Goal: Communication & Community: Answer question/provide support

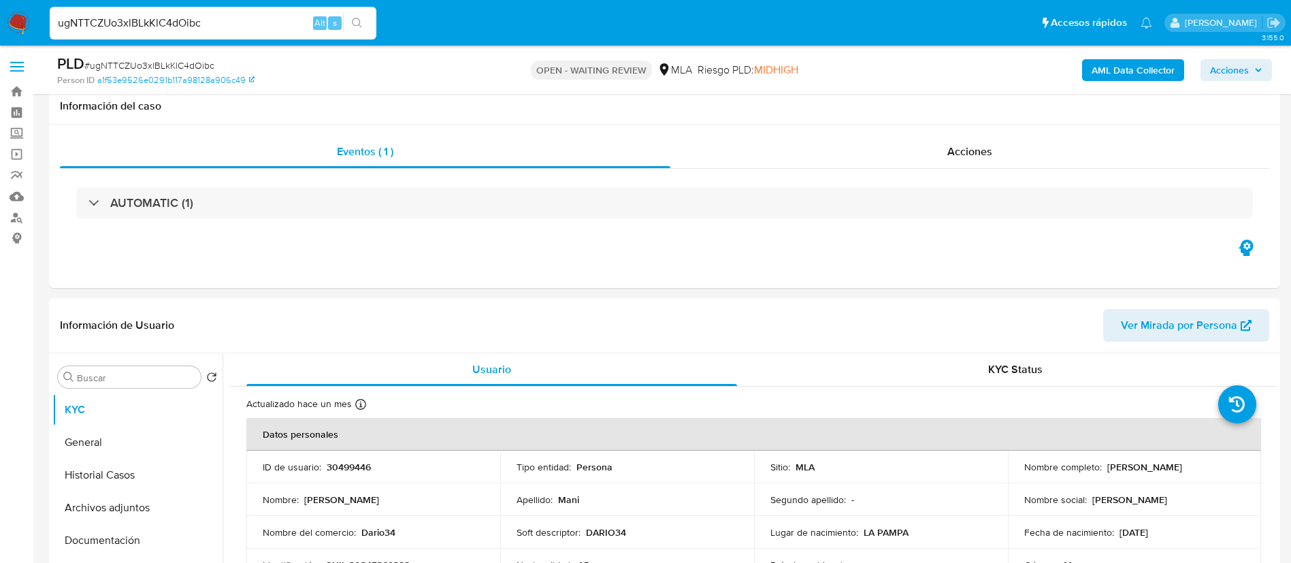
select select "10"
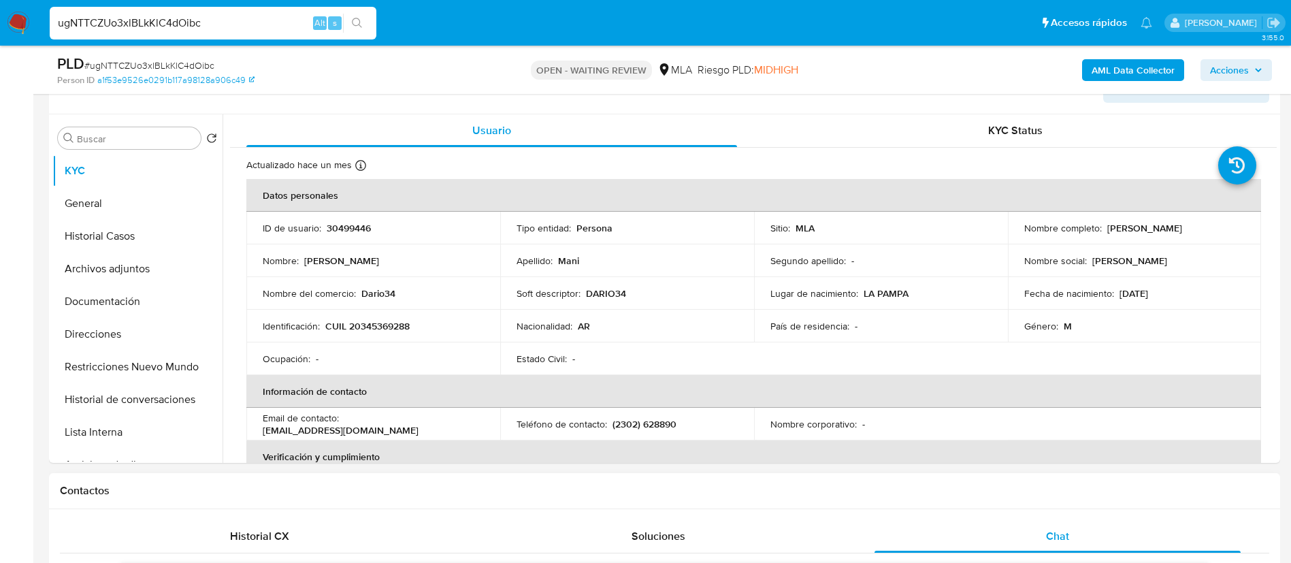
scroll to position [233, 0]
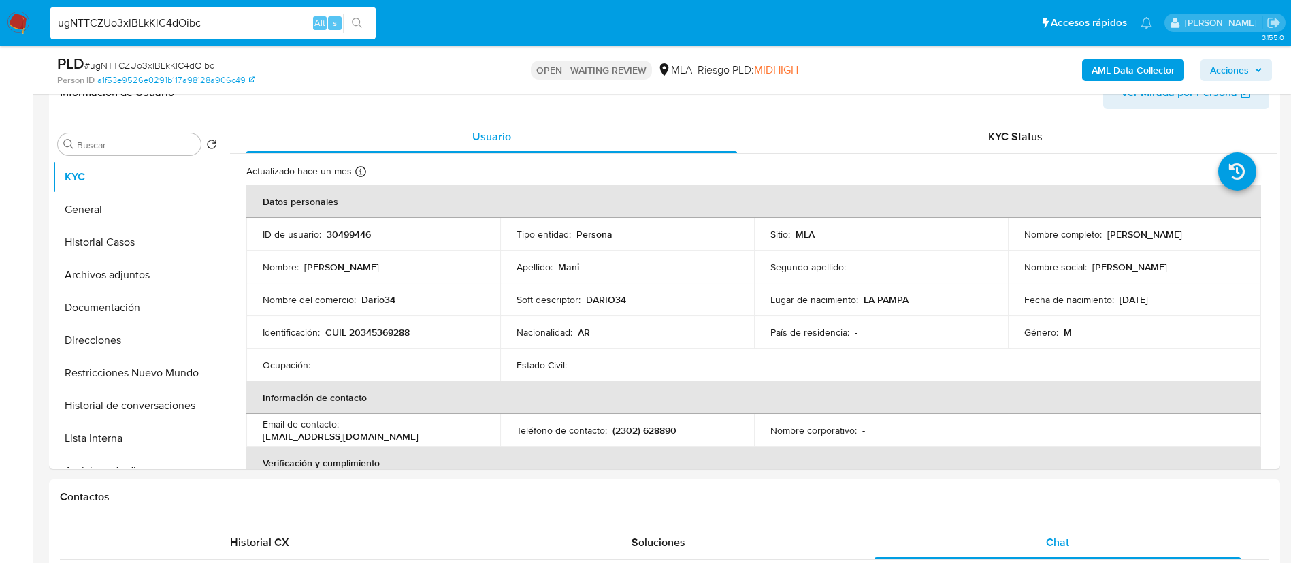
paste input "9jzUPfKObvC0VCBjTTF3qWvE"
click at [280, 26] on input "9jzUPfKObvC0VCBjTTF3qWvE" at bounding box center [213, 23] width 327 height 18
type input "9jzUPfKObvC0VCBjTTF3qWvE"
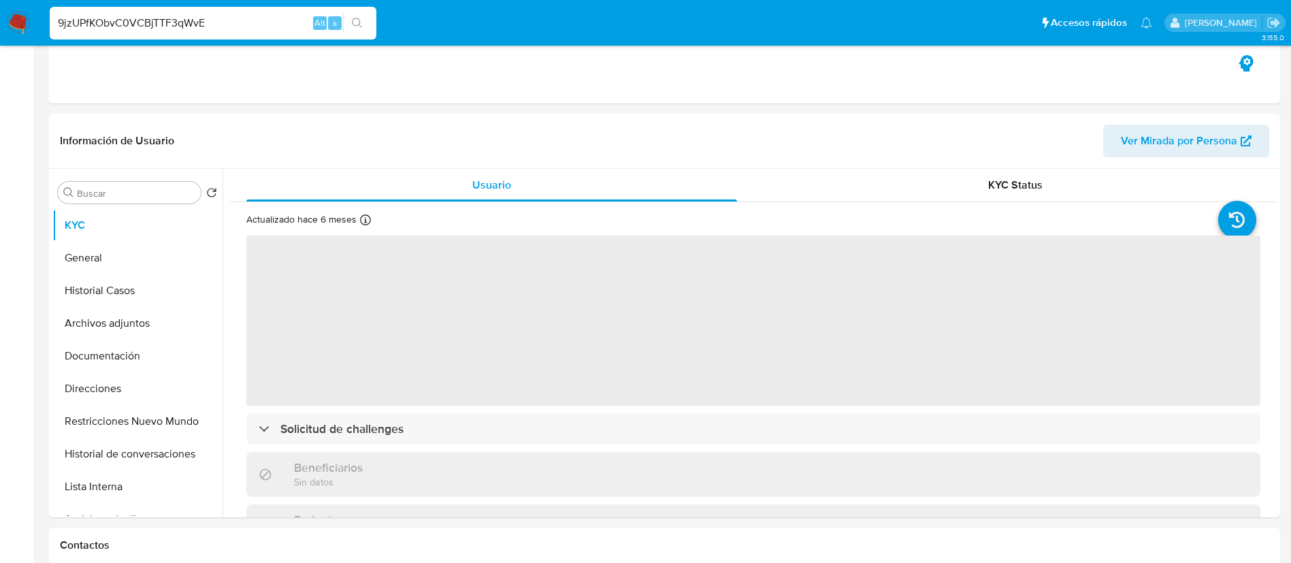
select select "10"
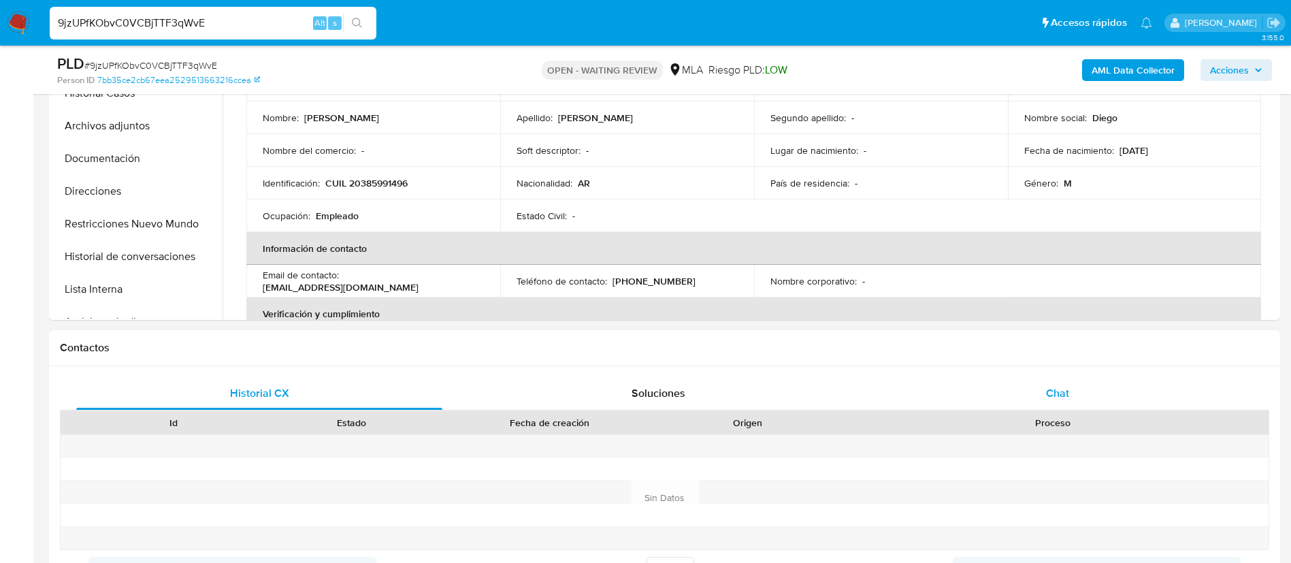
click at [1052, 391] on span "Chat" at bounding box center [1057, 393] width 23 height 16
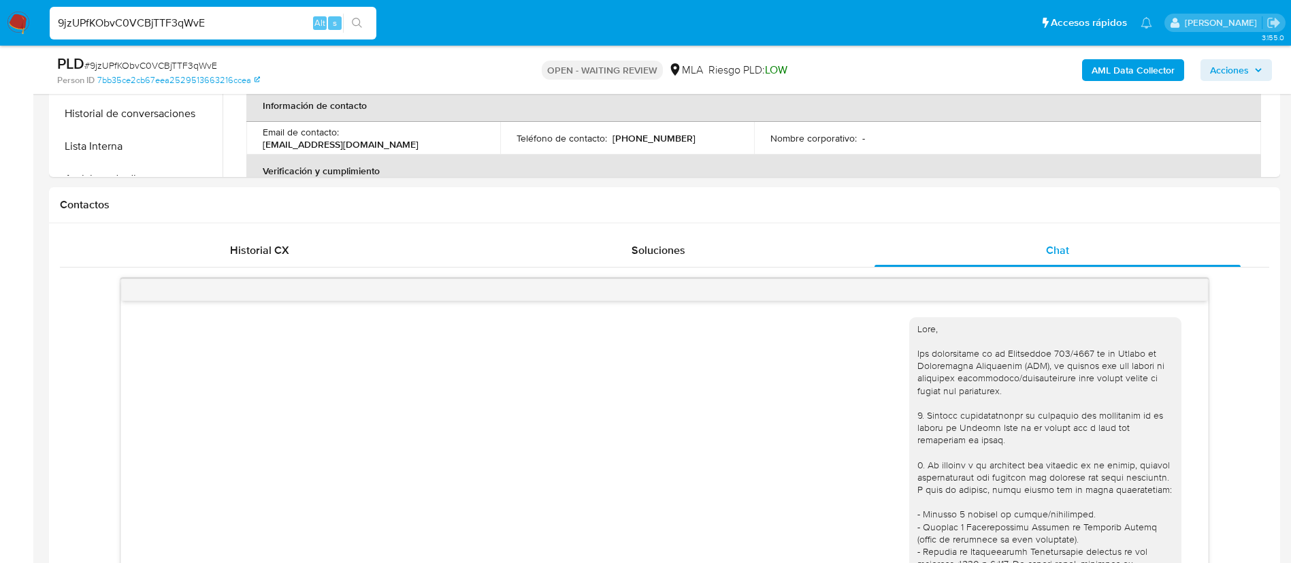
paste input "pR4t43VWSKuI5U3mrP5rPu0s"
click at [256, 22] on input "pR4t43VWSKuI5U3mrP5rPu0s" at bounding box center [213, 23] width 327 height 18
type input "pR4t43VWSKuI5U3mrP5rPu0s"
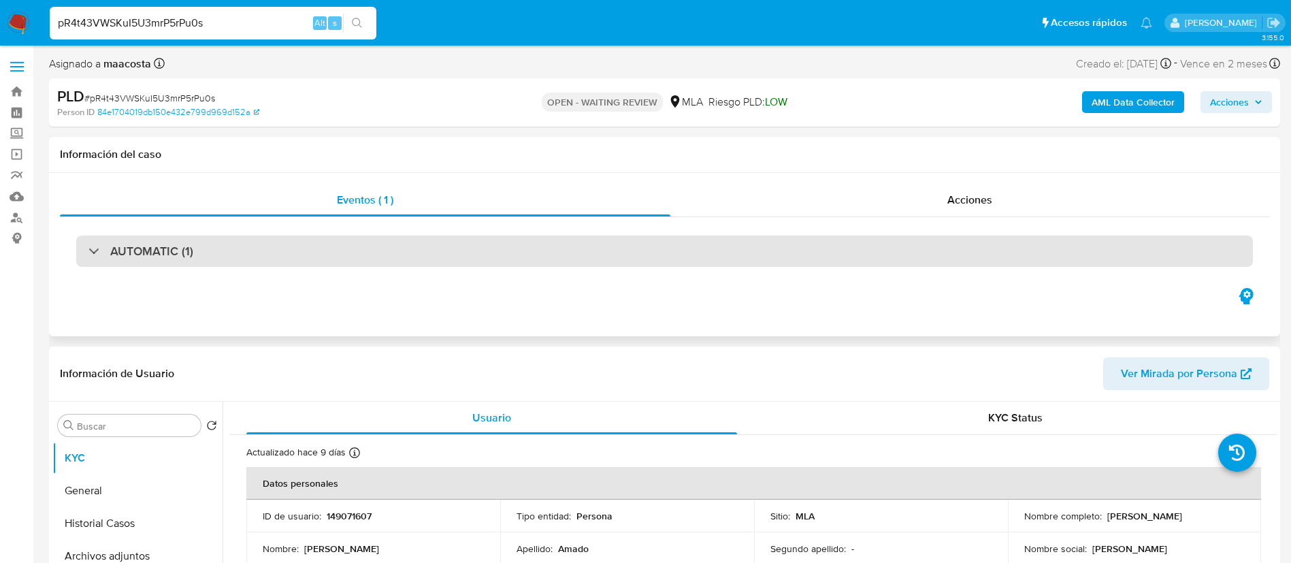
select select "10"
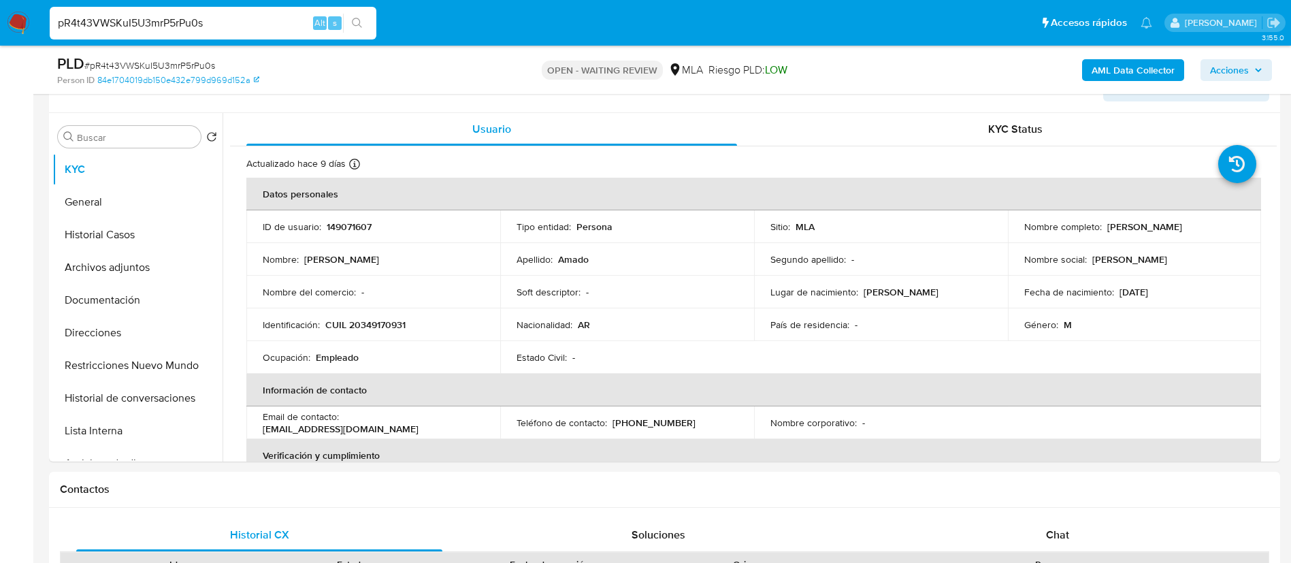
scroll to position [283, 0]
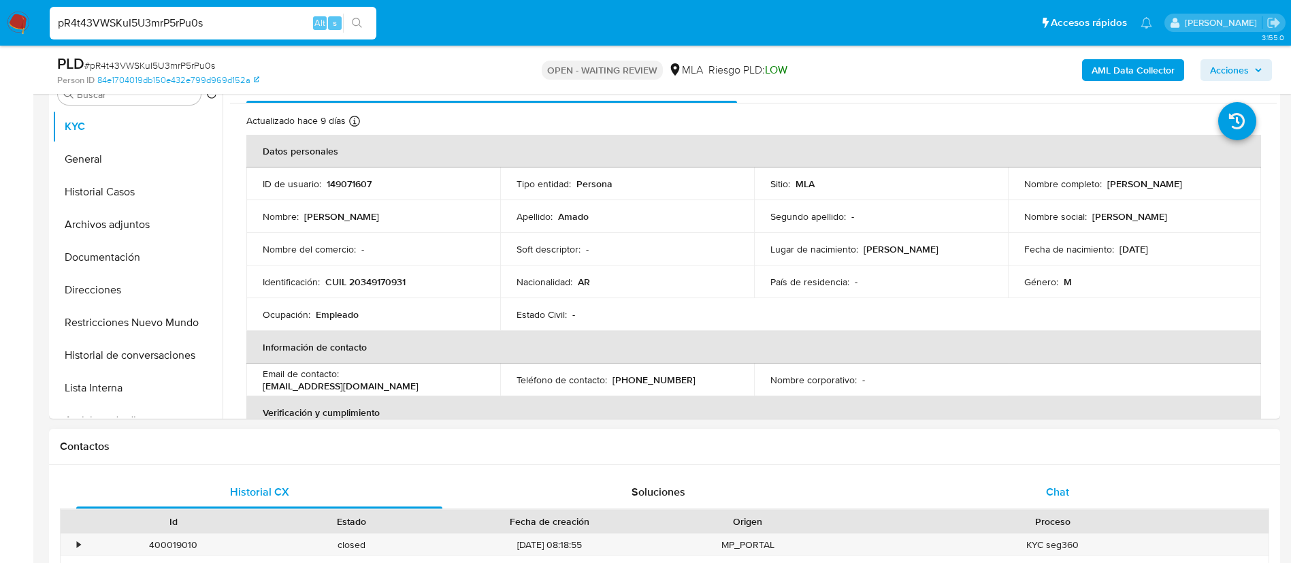
click at [1059, 506] on div "Chat" at bounding box center [1058, 492] width 366 height 33
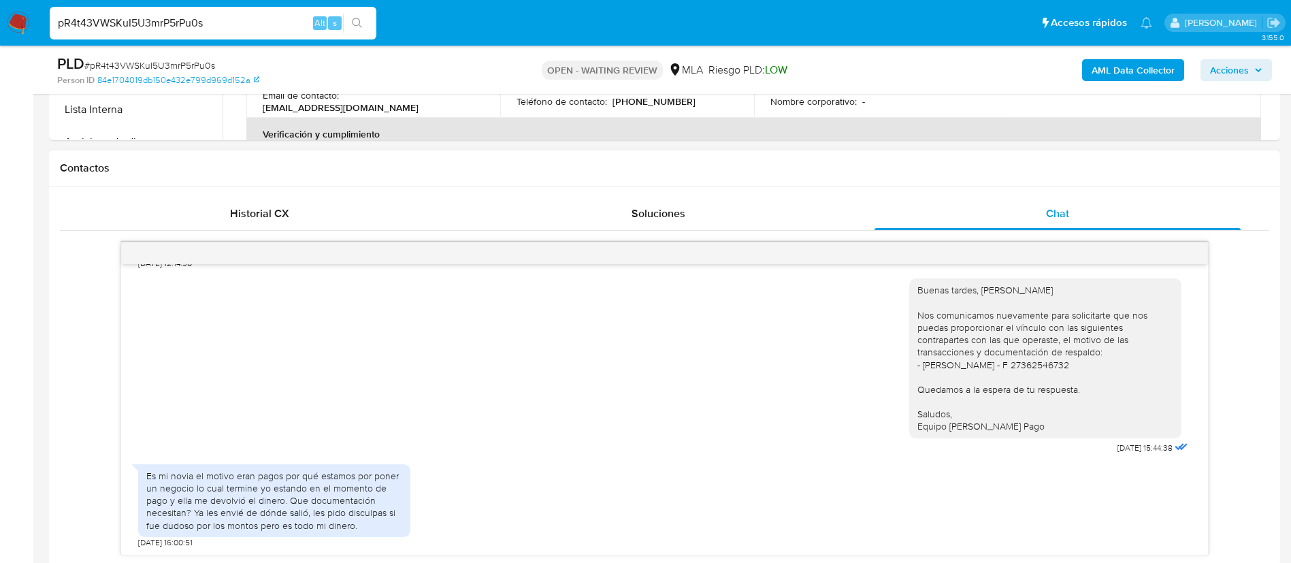
scroll to position [571, 0]
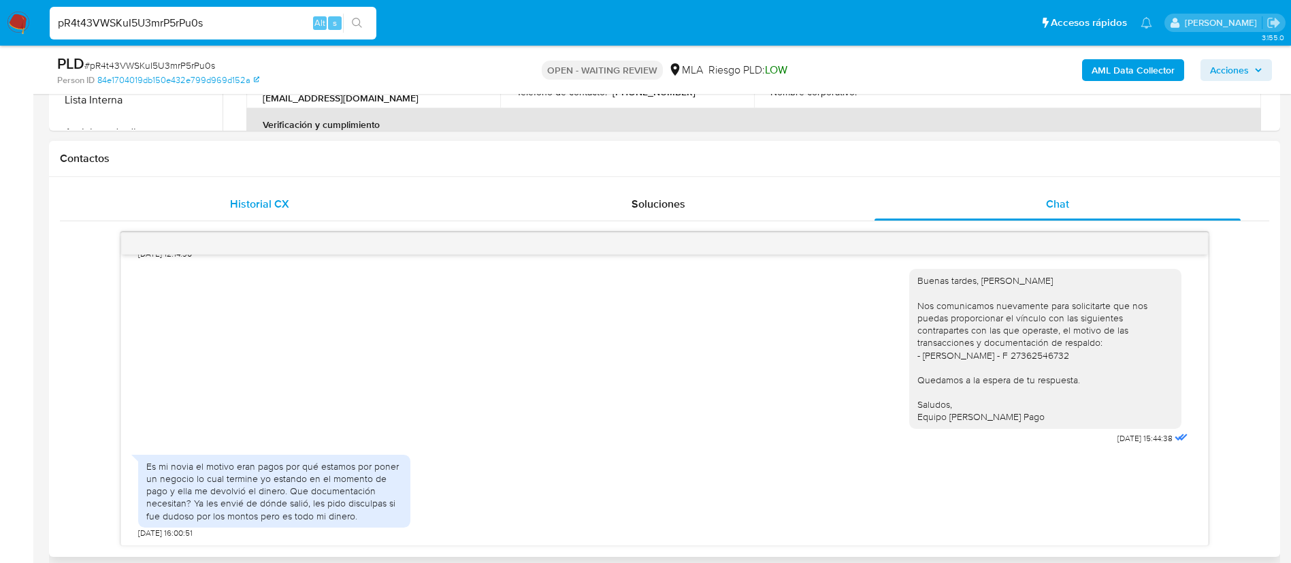
click at [241, 202] on span "Historial CX" at bounding box center [259, 204] width 59 height 16
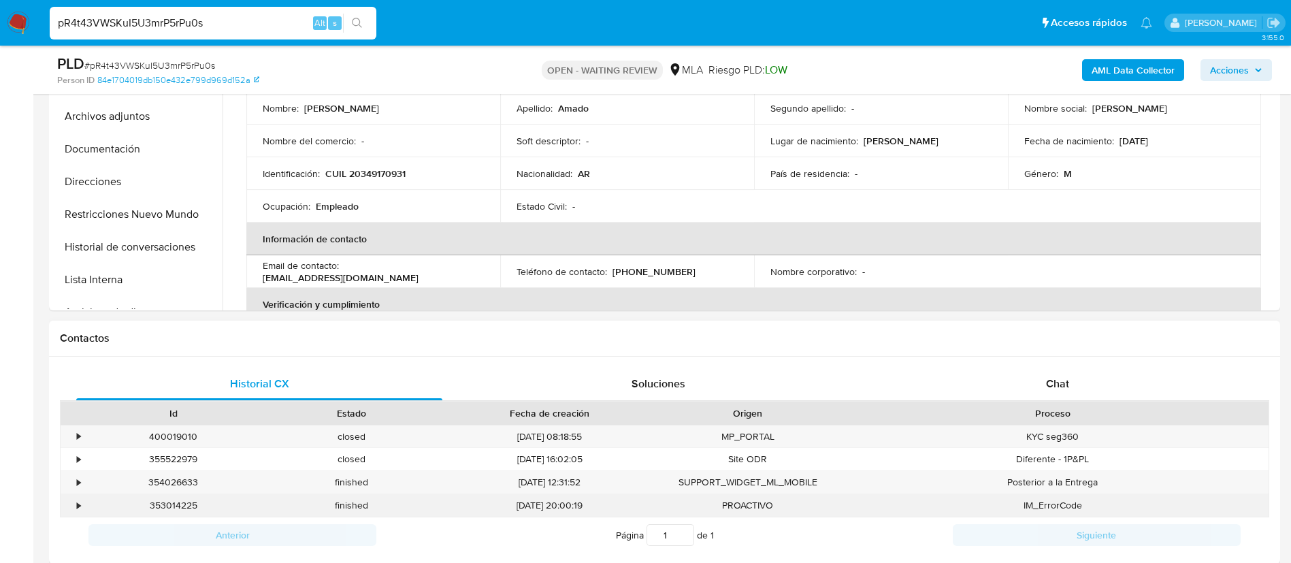
scroll to position [357, 0]
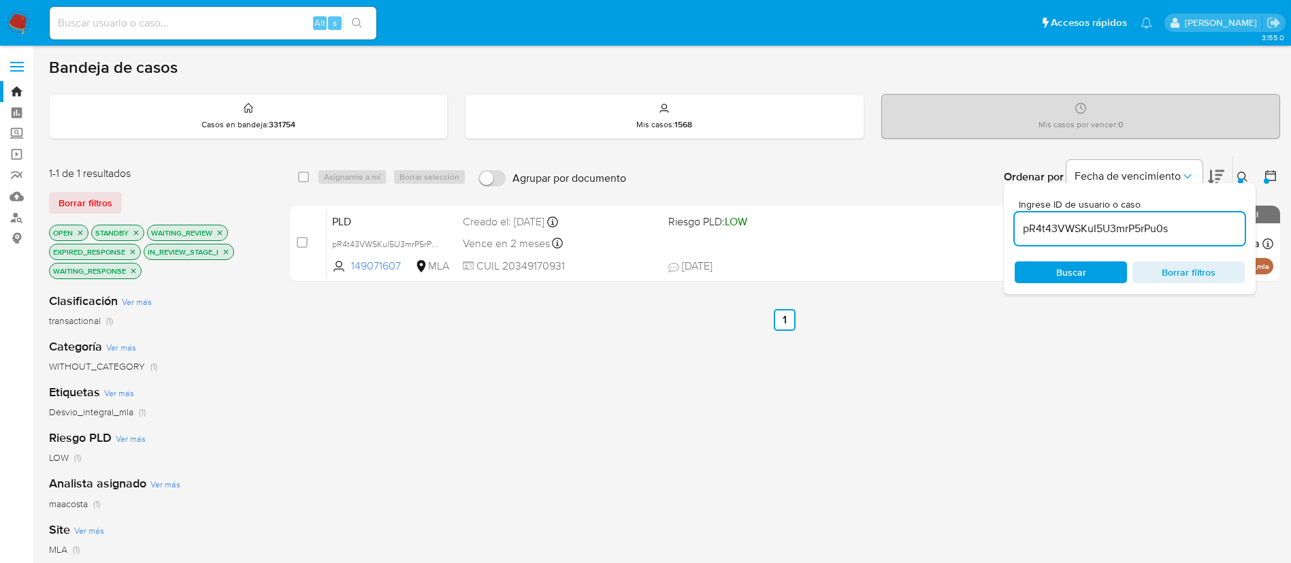
click at [1076, 229] on input "pR4t43VWSKuI5U3mrP5rPu0s" at bounding box center [1130, 229] width 230 height 18
click at [308, 181] on input "checkbox" at bounding box center [303, 177] width 11 height 11
checkbox input "true"
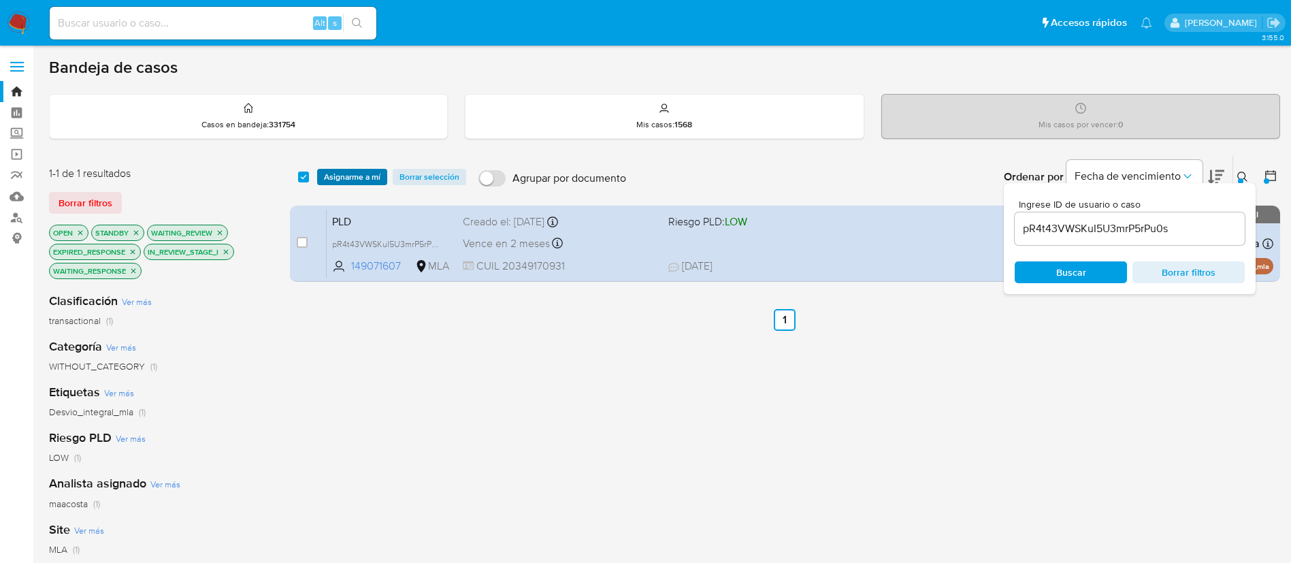
click at [332, 178] on span "Asignarme a mí" at bounding box center [352, 177] width 57 height 14
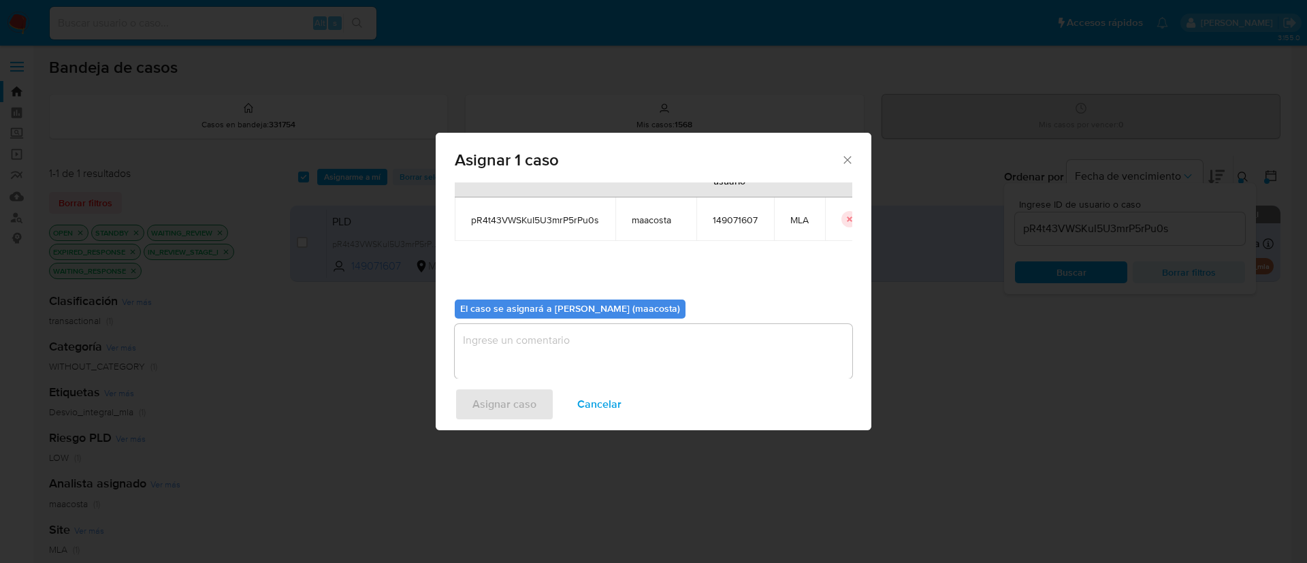
scroll to position [61, 0]
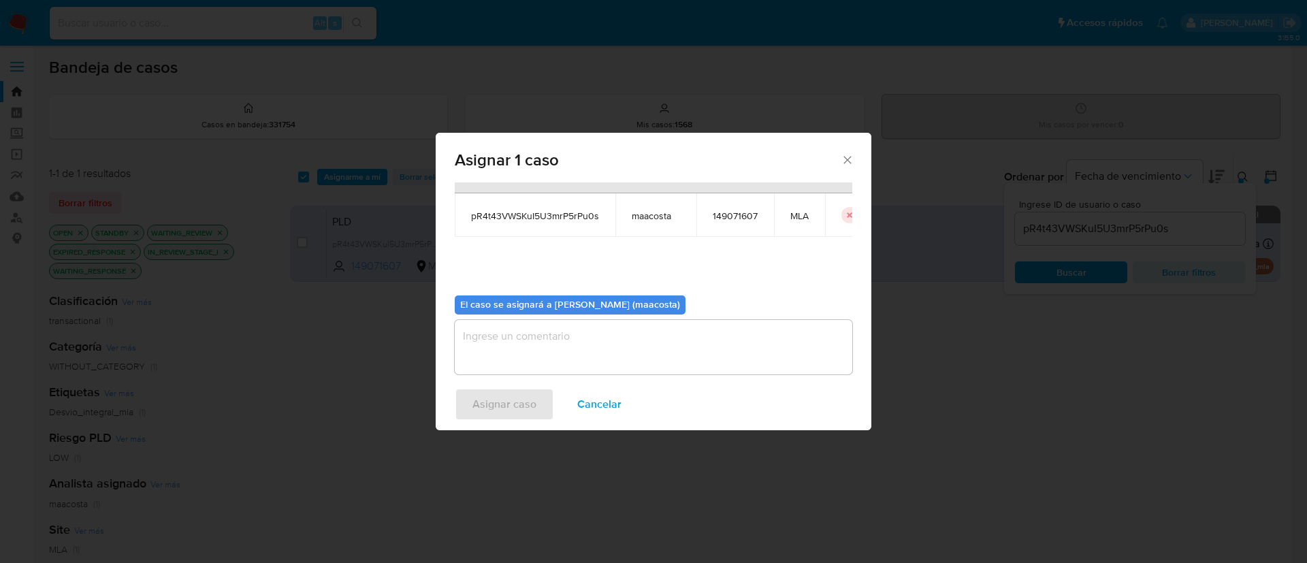
click at [511, 353] on textarea "assign-modal" at bounding box center [654, 347] width 398 height 54
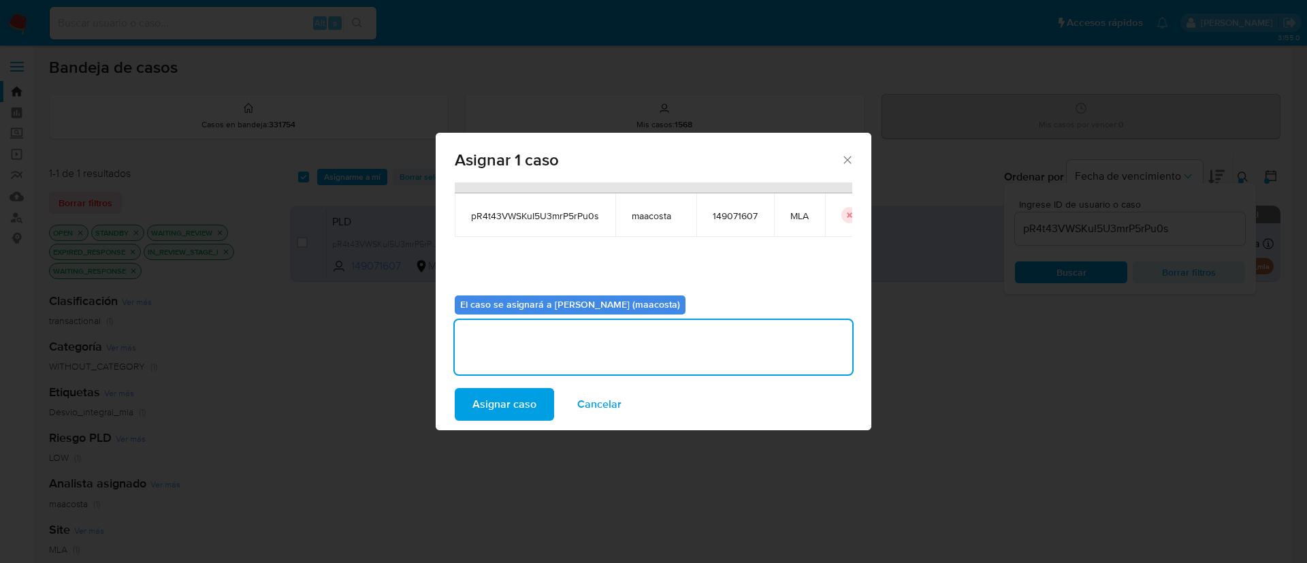
click at [498, 401] on span "Asignar caso" at bounding box center [504, 404] width 64 height 30
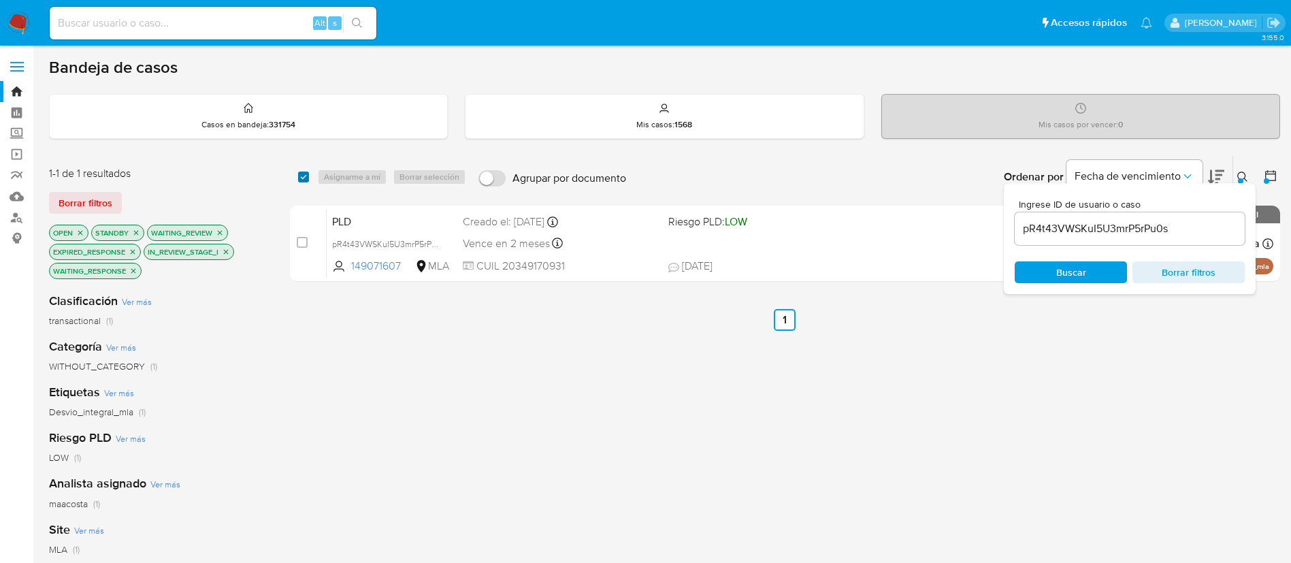
click at [305, 176] on input "checkbox" at bounding box center [303, 177] width 11 height 11
checkbox input "true"
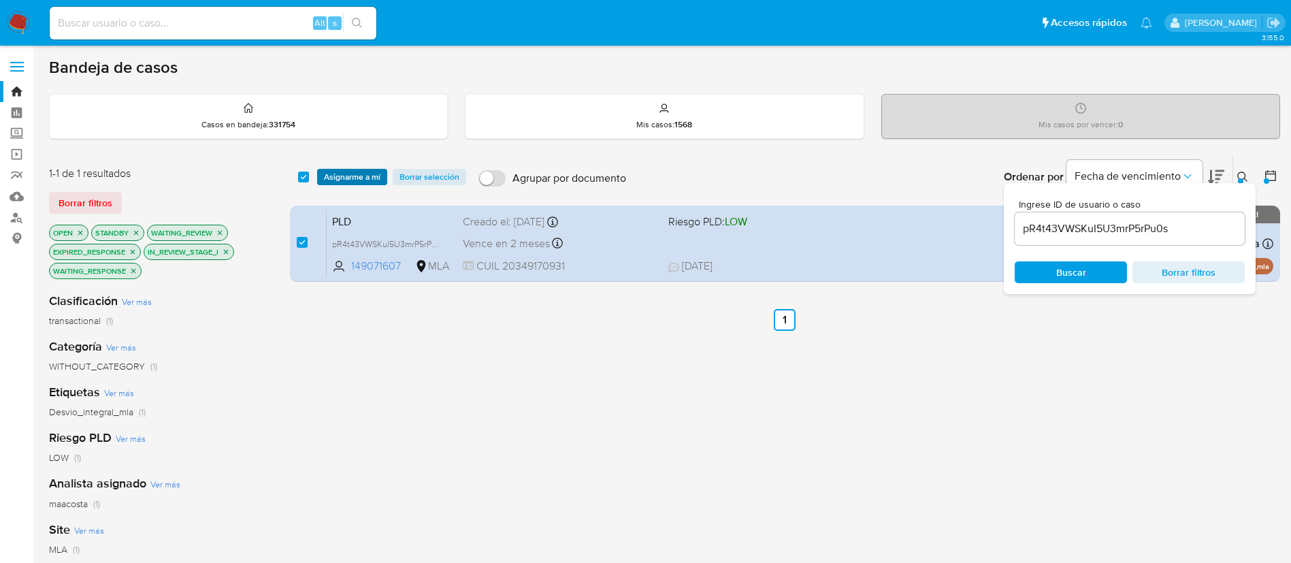
click at [335, 175] on span "Asignarme a mí" at bounding box center [352, 177] width 57 height 14
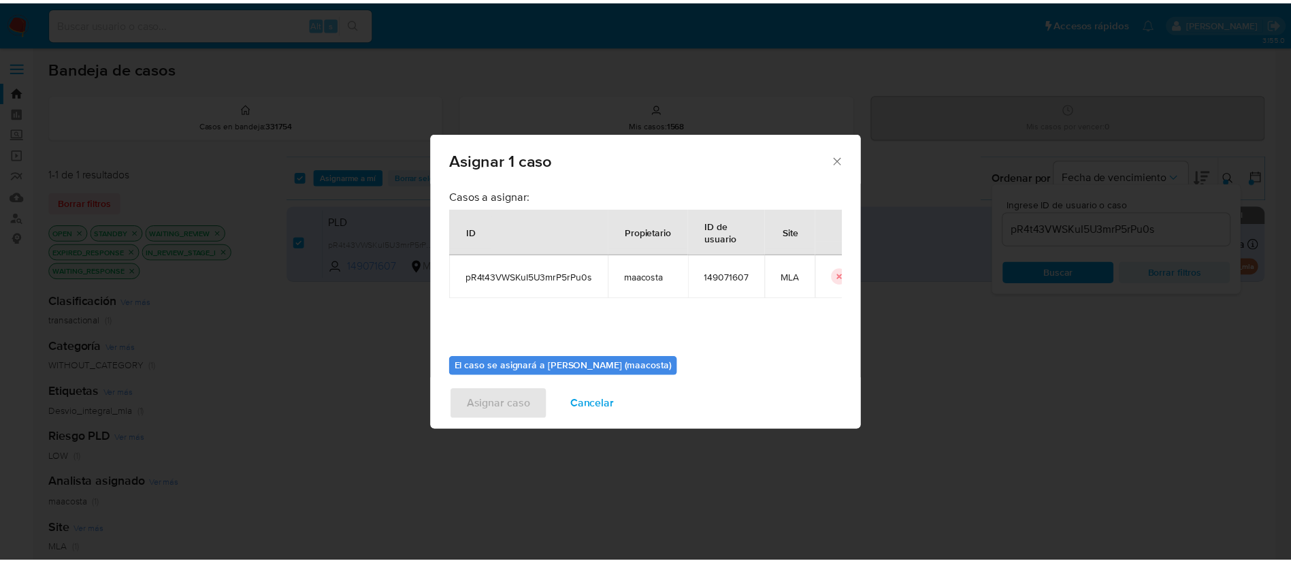
scroll to position [71, 0]
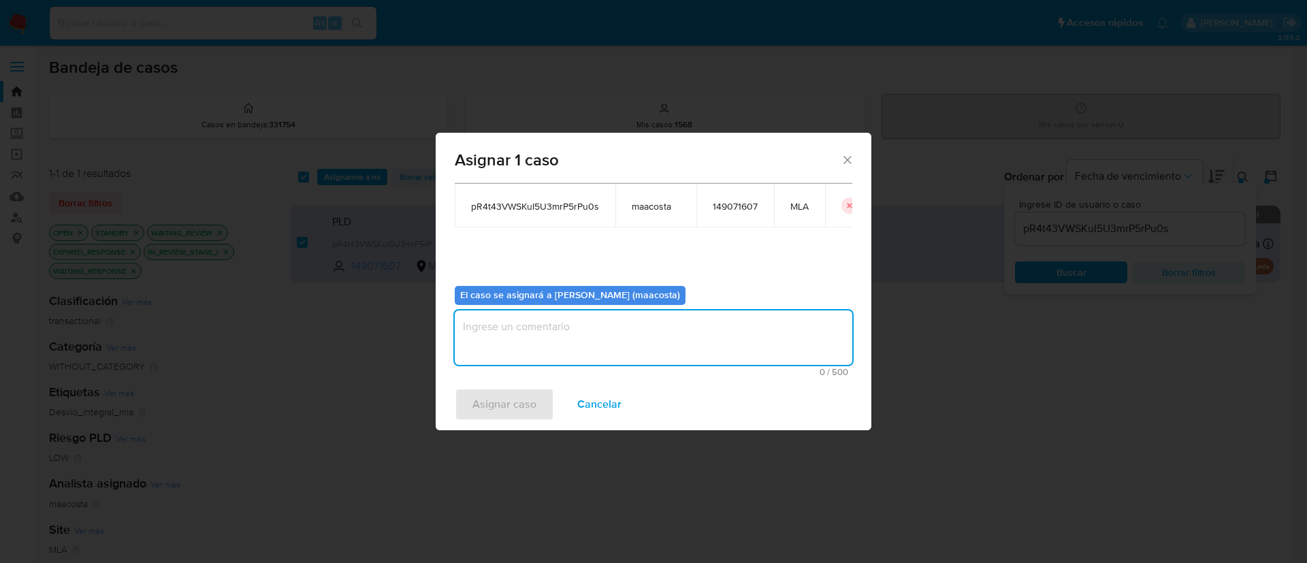
click at [499, 360] on textarea "assign-modal" at bounding box center [654, 337] width 398 height 54
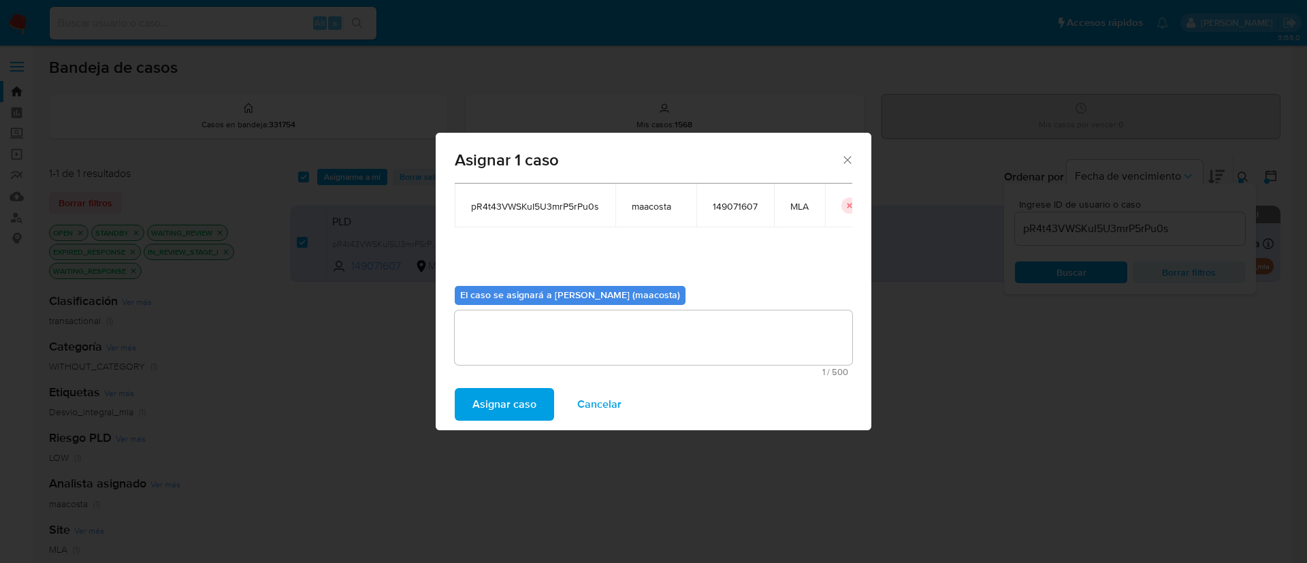
click at [497, 399] on span "Asignar caso" at bounding box center [504, 404] width 64 height 30
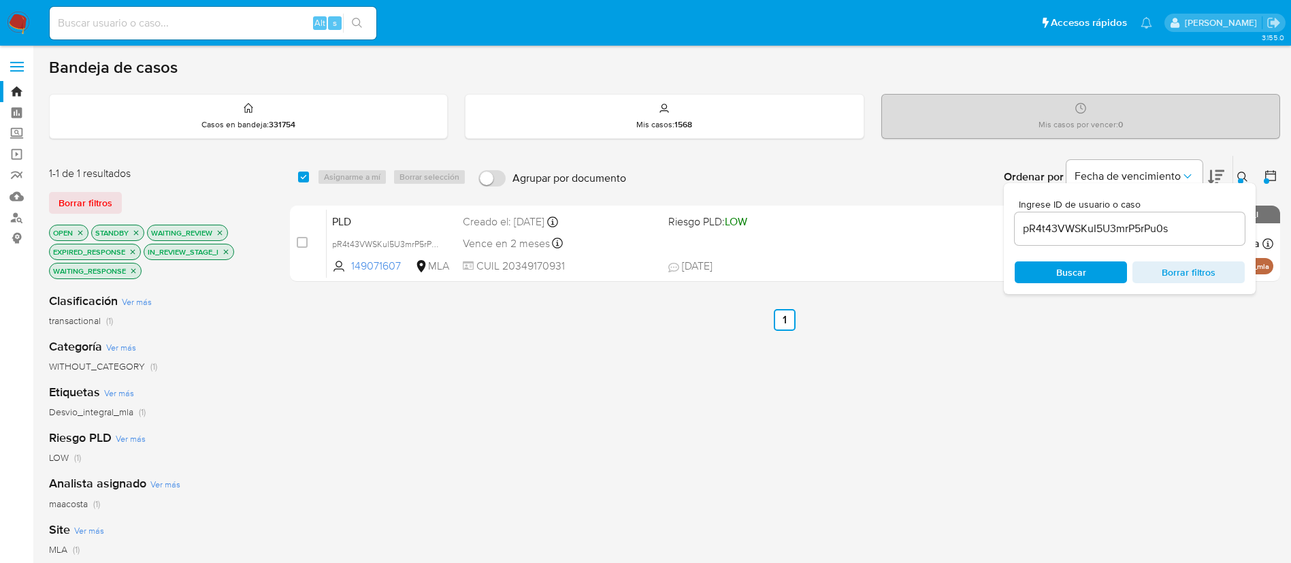
click at [395, 539] on div "select-all-cases-checkbox Asignarme a mí Borrar selección Agrupar por documento…" at bounding box center [785, 482] width 991 height 655
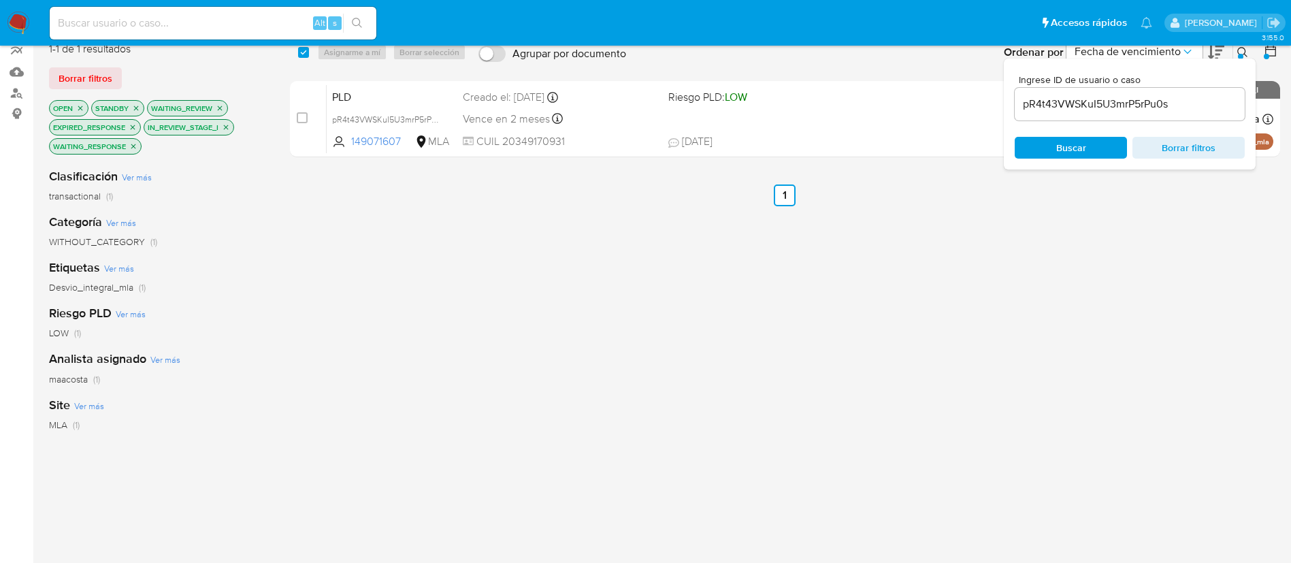
scroll to position [186, 0]
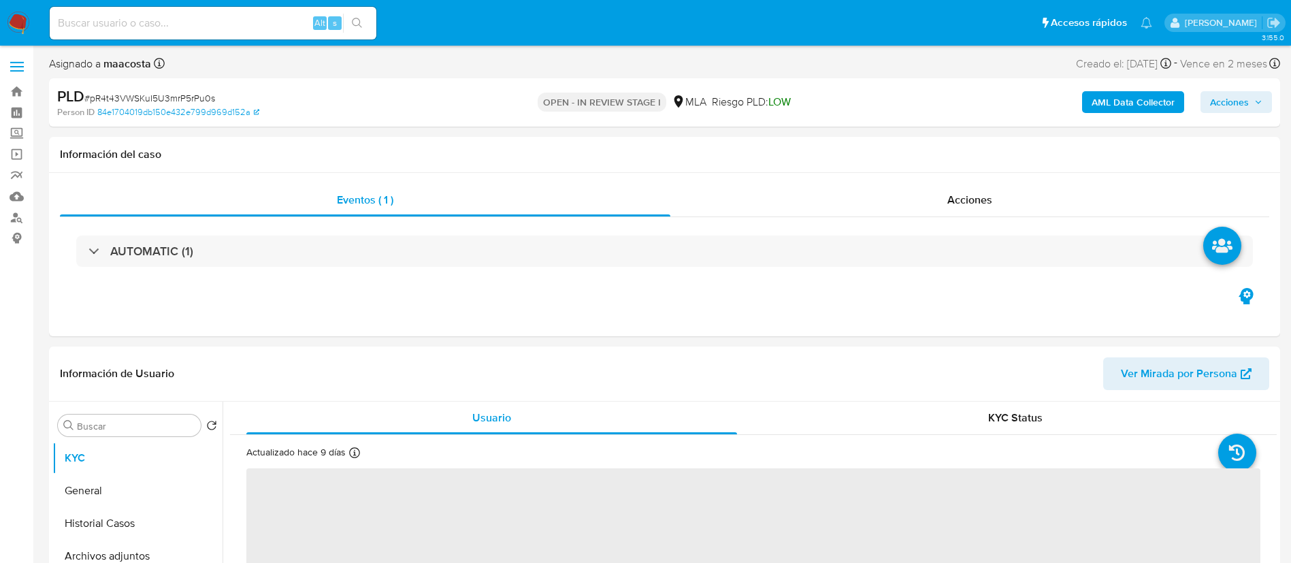
select select "10"
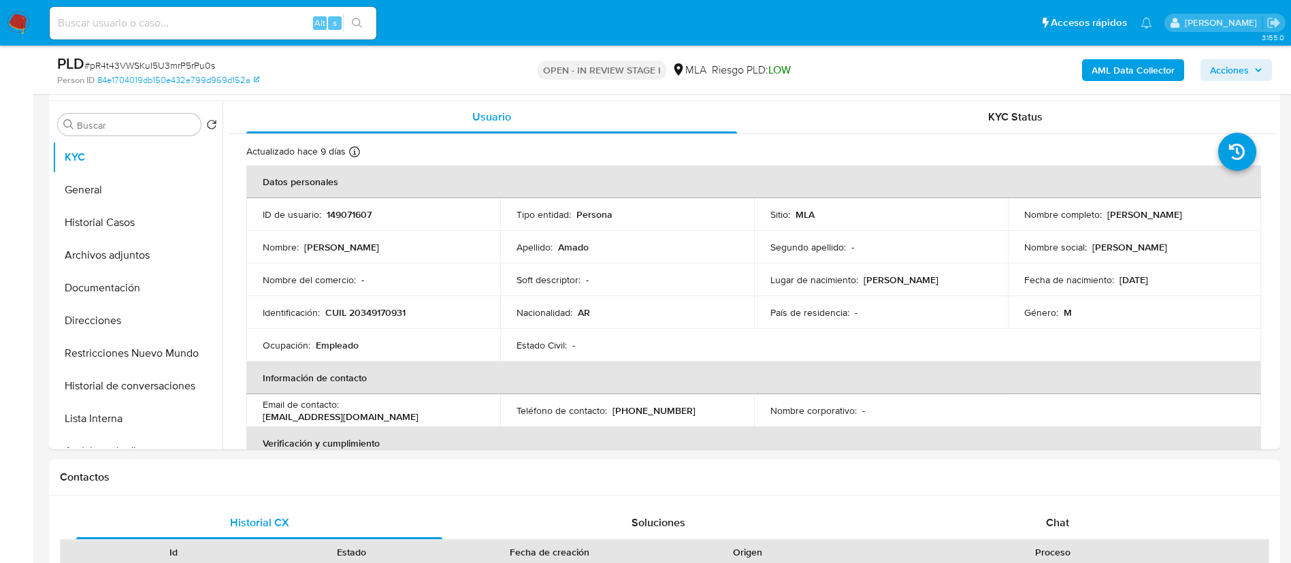
scroll to position [386, 0]
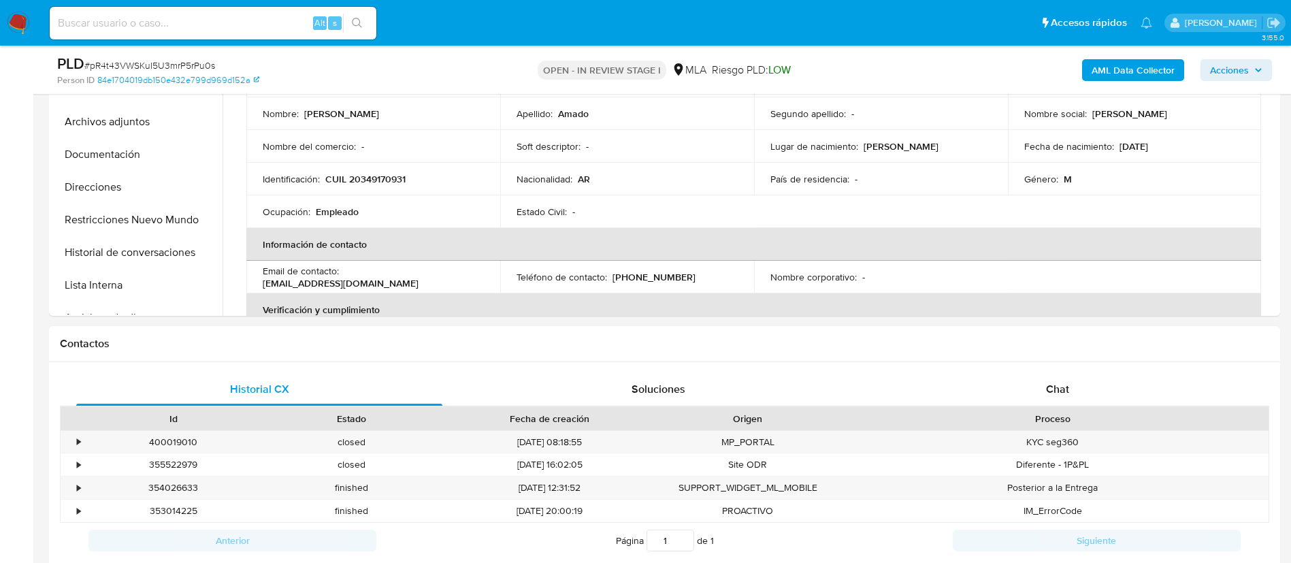
click at [1022, 365] on div "Historial CX Soluciones Chat Id Estado Fecha de creación Origen Proceso • 40001…" at bounding box center [665, 482] width 1232 height 240
click at [1067, 392] on span "Chat" at bounding box center [1057, 389] width 23 height 16
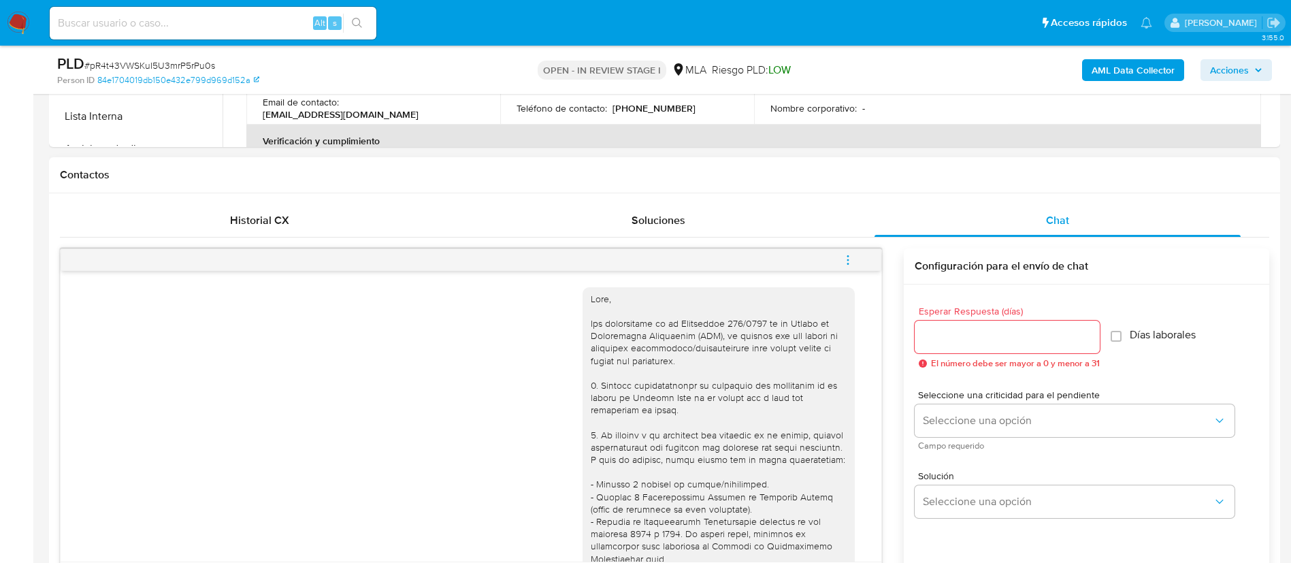
scroll to position [1872, 0]
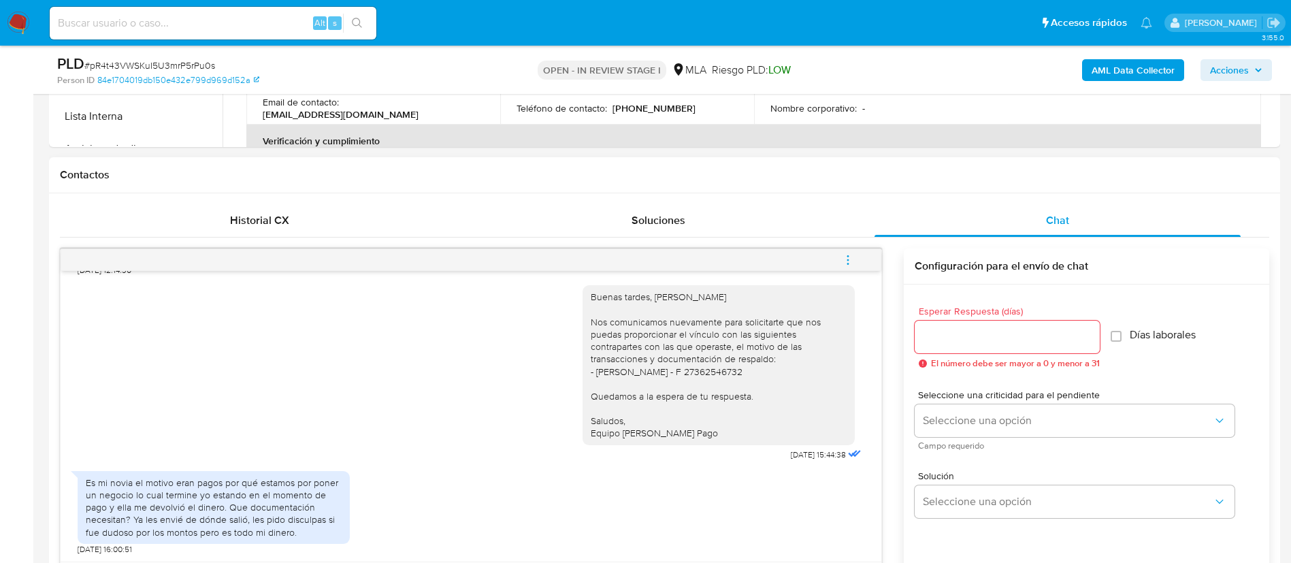
click at [166, 513] on div "Es mi novia el motivo eran pagos por qué estamos por poner un negocio lo cual t…" at bounding box center [214, 508] width 256 height 62
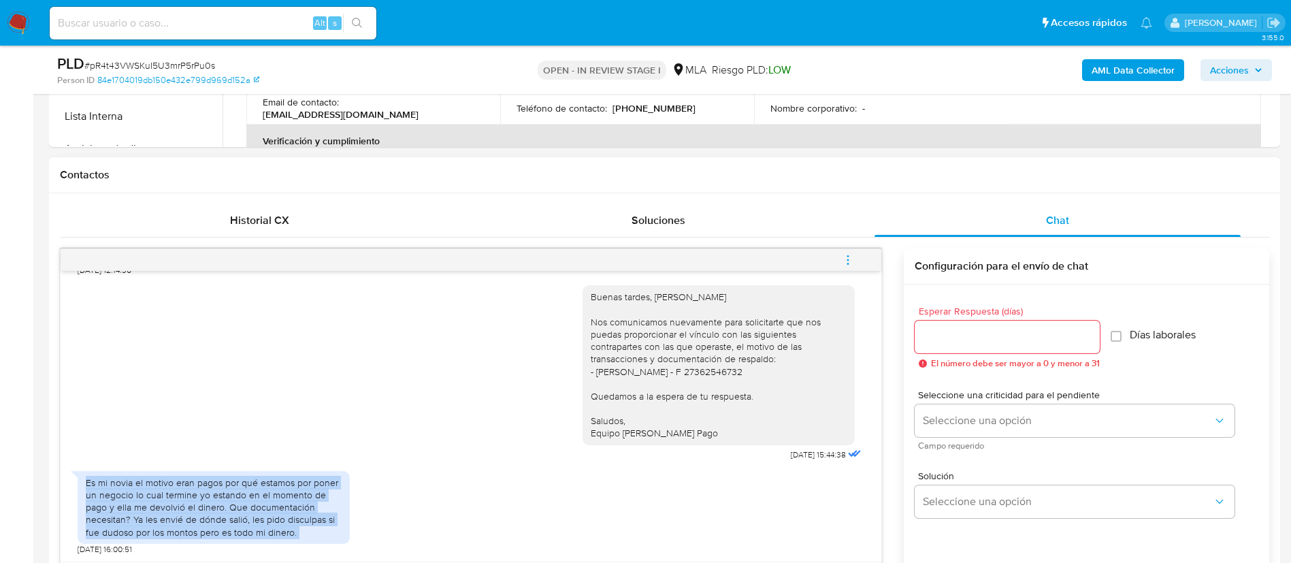
click at [166, 513] on div "Es mi novia el motivo eran pagos por qué estamos por poner un negocio lo cual t…" at bounding box center [214, 508] width 256 height 62
copy div "Es mi novia el motivo eran pagos por qué estamos por poner un negocio lo cual t…"
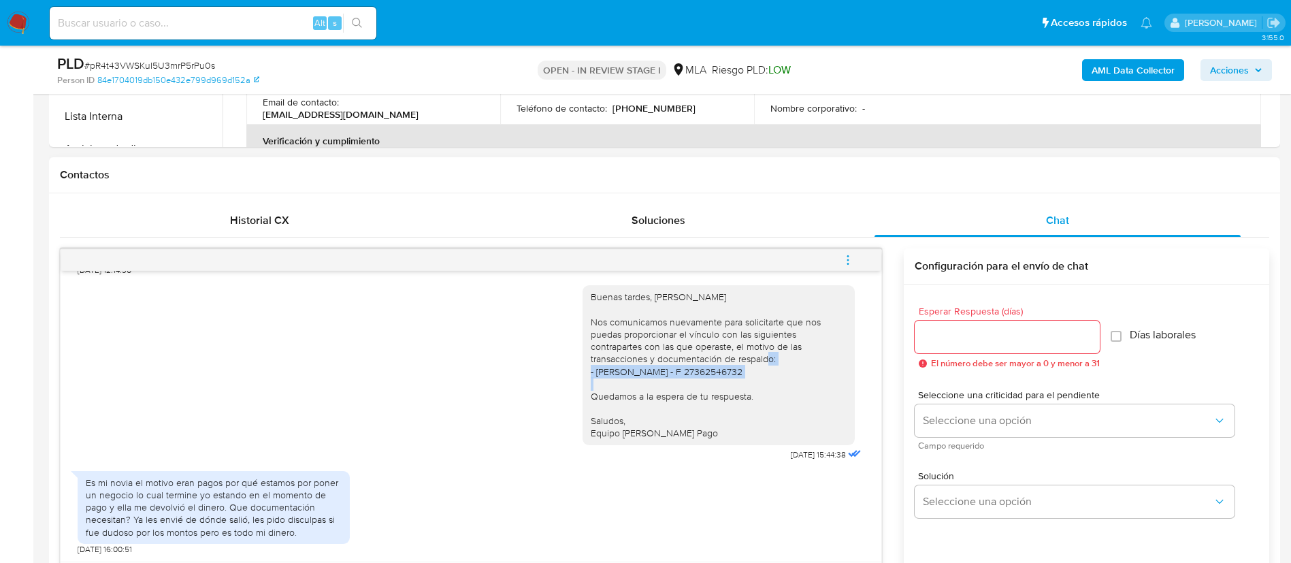
drag, startPoint x: 579, startPoint y: 374, endPoint x: 741, endPoint y: 366, distance: 162.2
click at [741, 366] on div "Buenas tardes, Nathaniel Nos comunicamos nuevamente para solicitarte que nos pu…" at bounding box center [719, 365] width 256 height 148
copy div "Pamela Eliana Soria - F 27362546732"
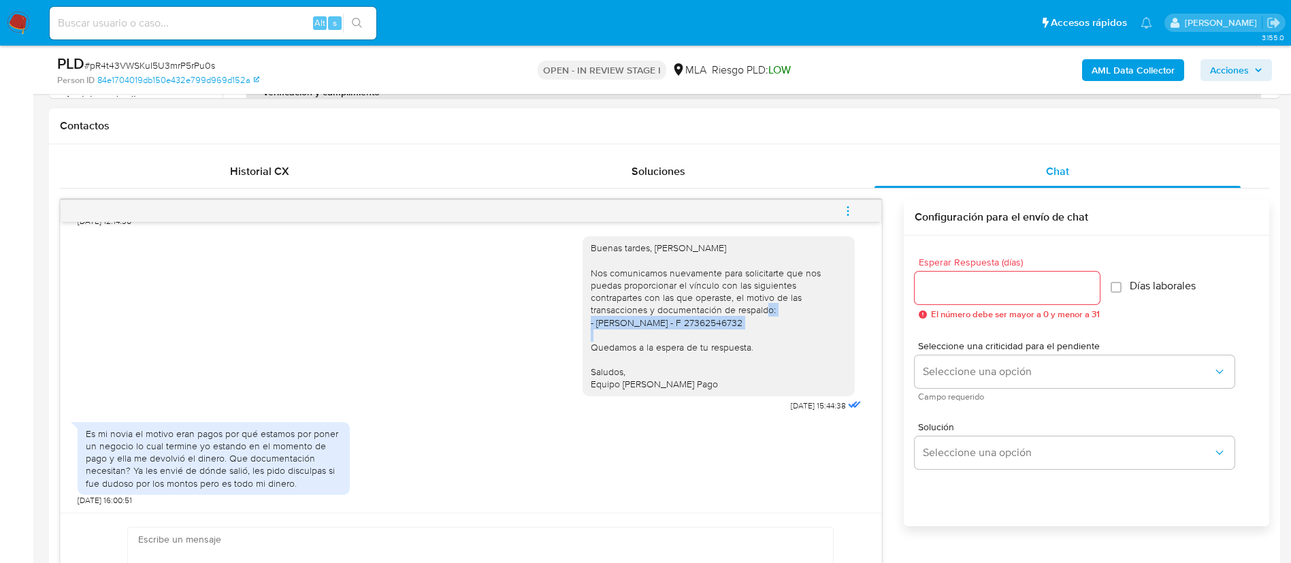
scroll to position [606, 0]
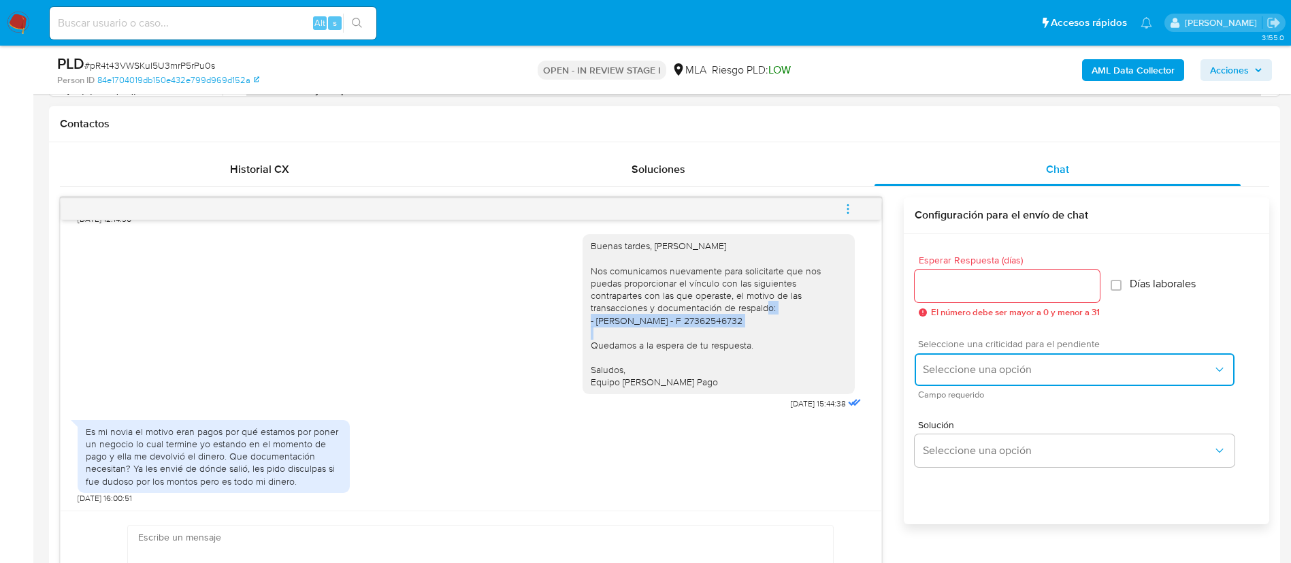
click at [977, 365] on span "Seleccione una opción" at bounding box center [1068, 370] width 290 height 14
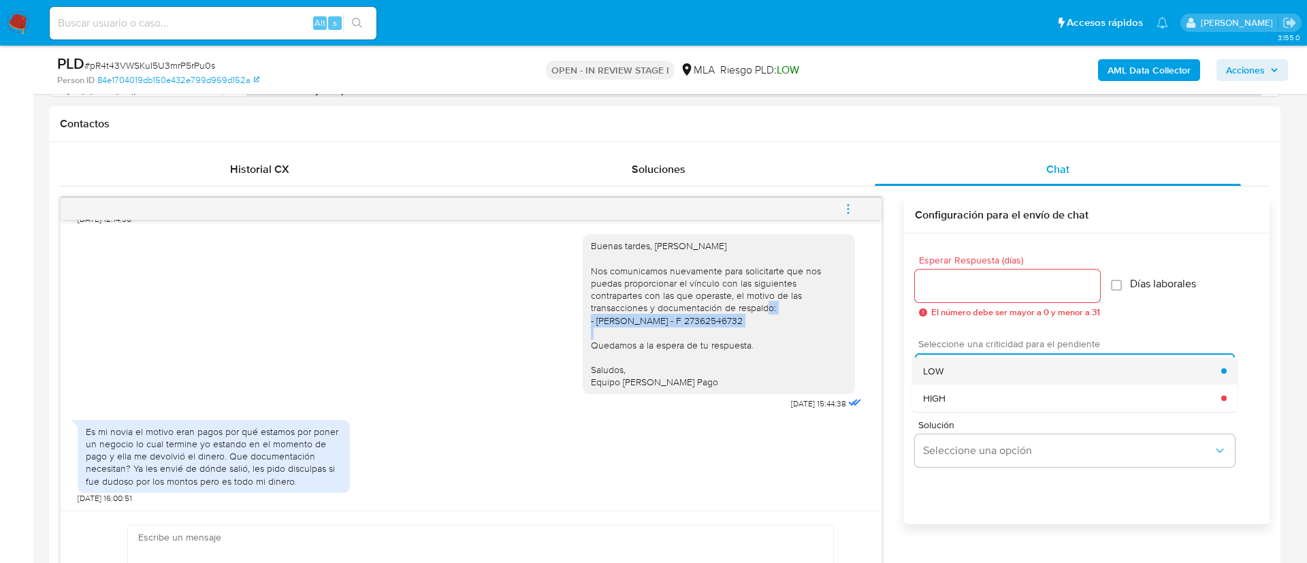
click at [958, 362] on div "LOW" at bounding box center [1072, 370] width 298 height 27
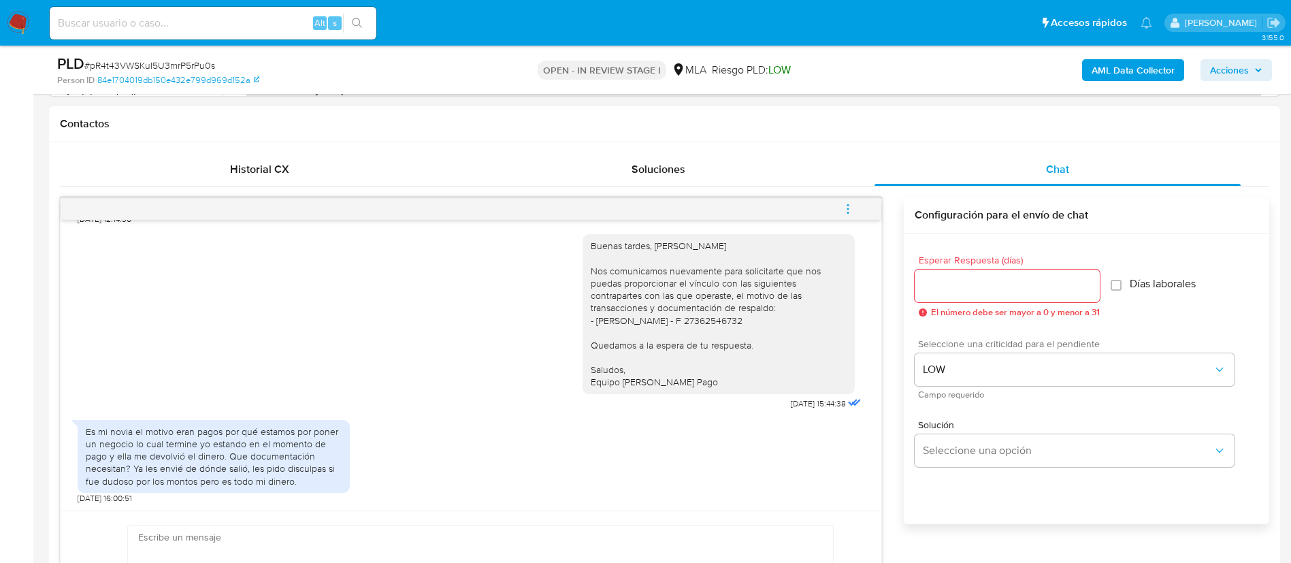
click at [1220, 305] on div "Esperar Respuesta (días) El número debe ser mayor a 0 y menor a 31 Días laboral…" at bounding box center [1087, 286] width 344 height 84
click at [1053, 280] on input "Esperar Respuesta (días)" at bounding box center [1007, 286] width 185 height 18
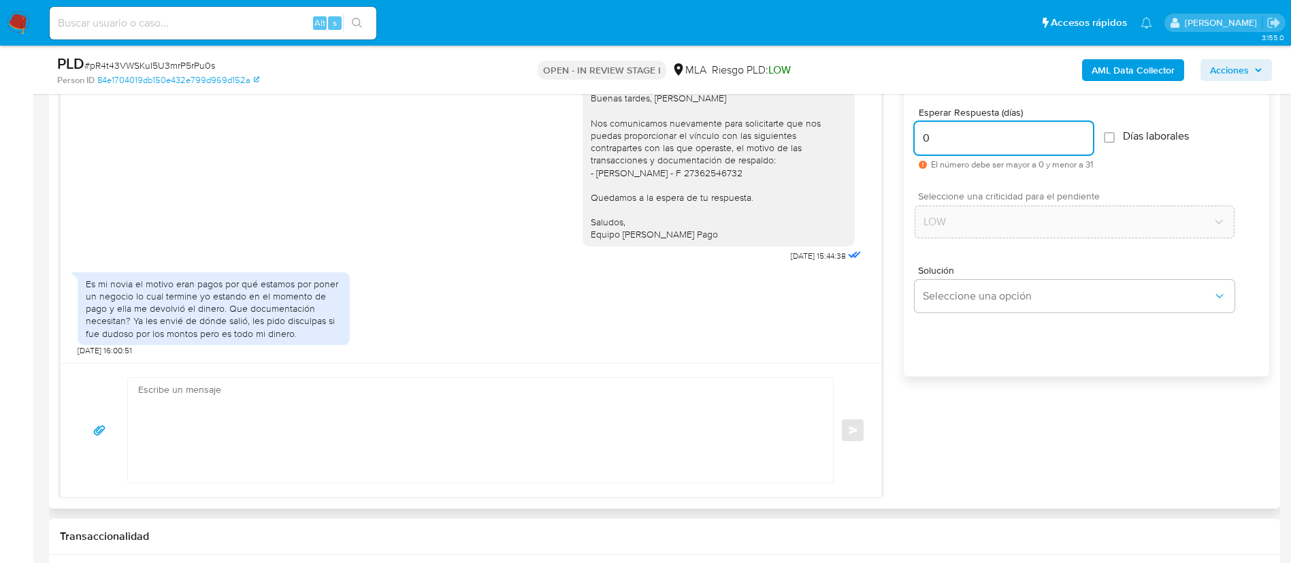
scroll to position [788, 0]
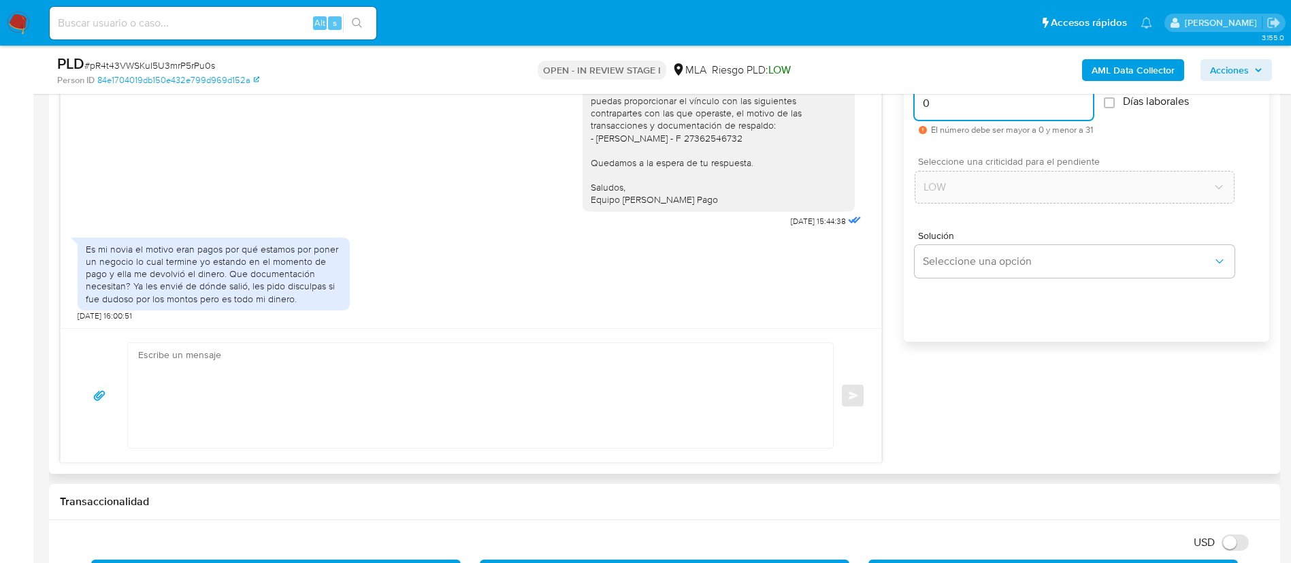
type input "0"
click at [726, 359] on textarea at bounding box center [477, 395] width 678 height 105
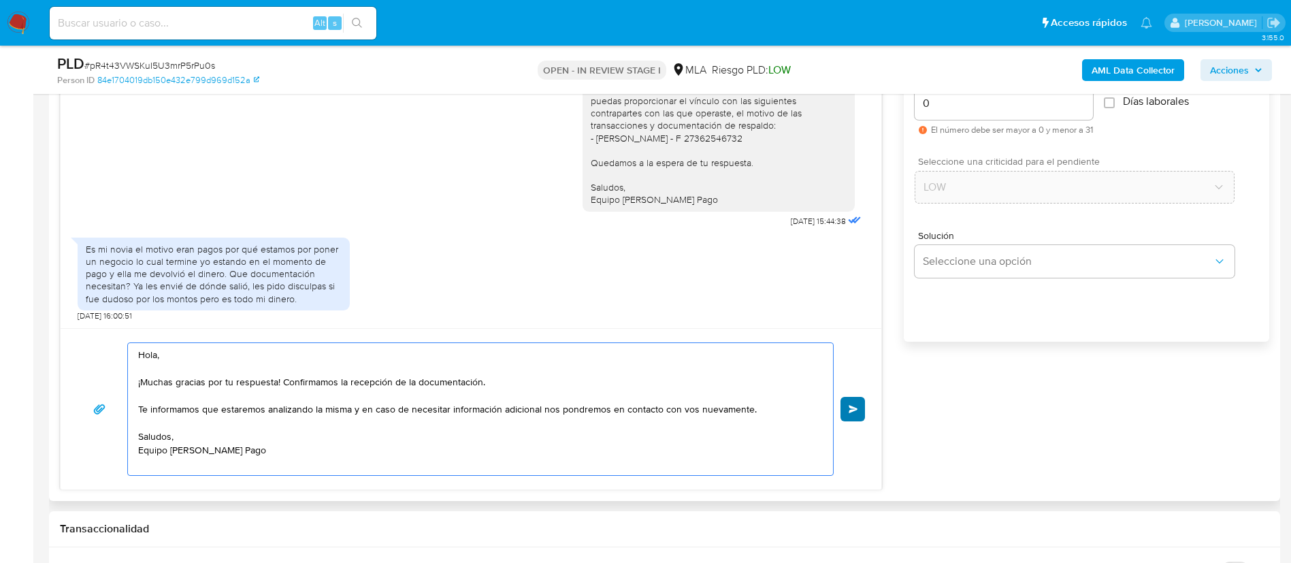
type textarea "Hola, ¡Muchas gracias por tu respuesta! Confirmamos la recepción de la document…"
click at [858, 410] on span "Enviar" at bounding box center [854, 409] width 10 height 8
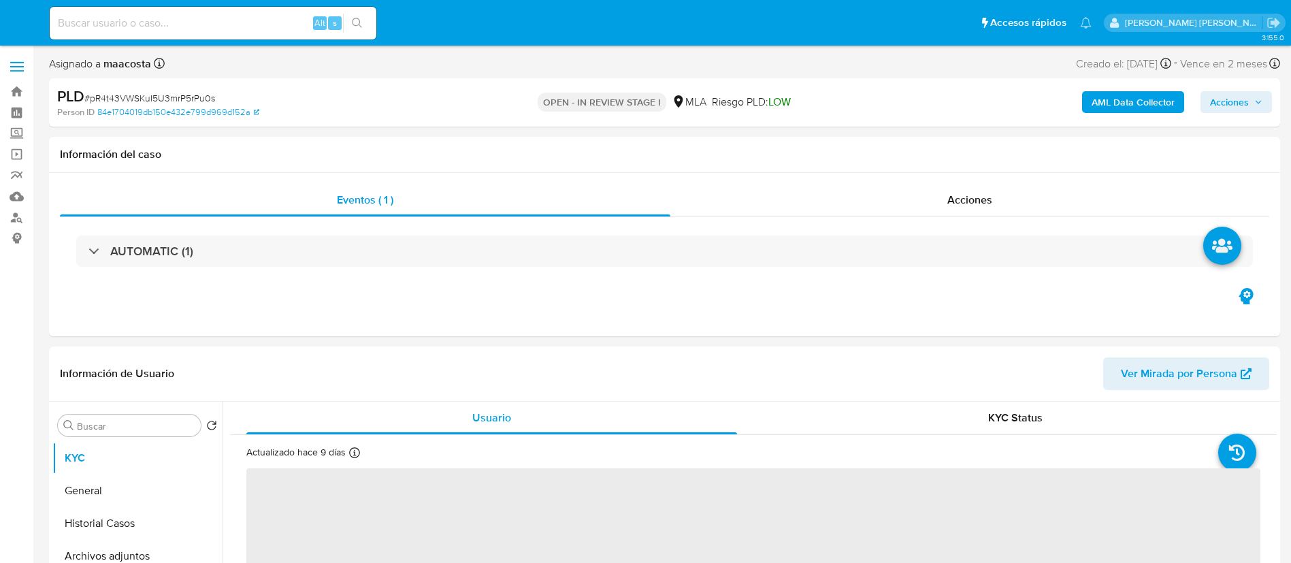
select select "10"
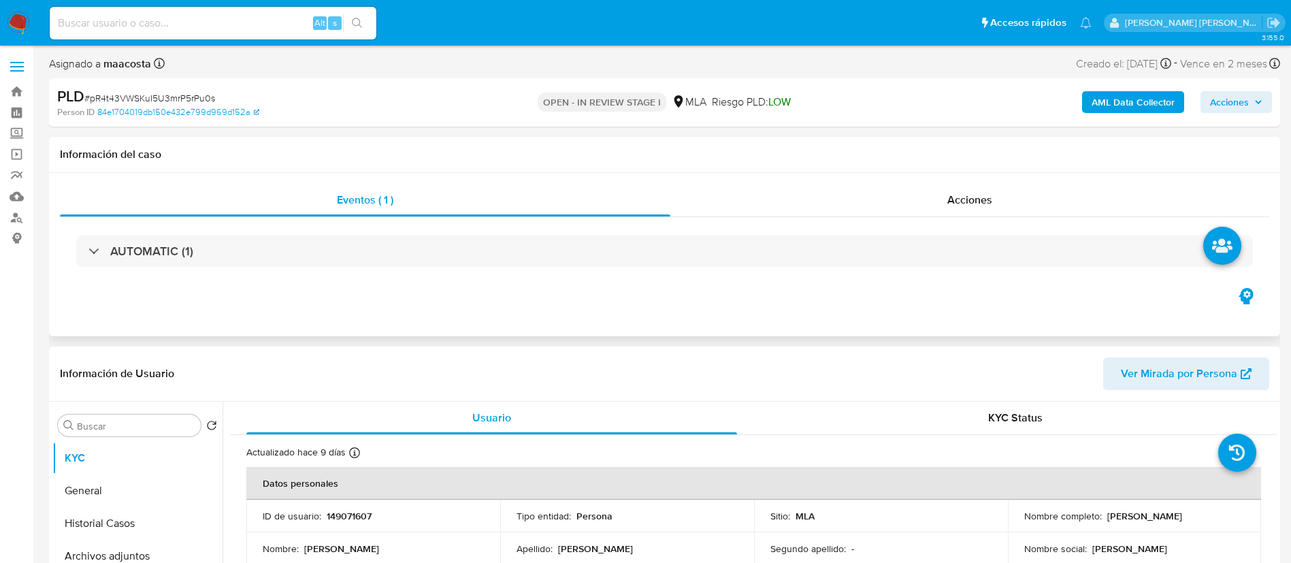
click at [448, 311] on div "Eventos ( 1 ) Acciones AUTOMATIC (1)" at bounding box center [665, 254] width 1232 height 163
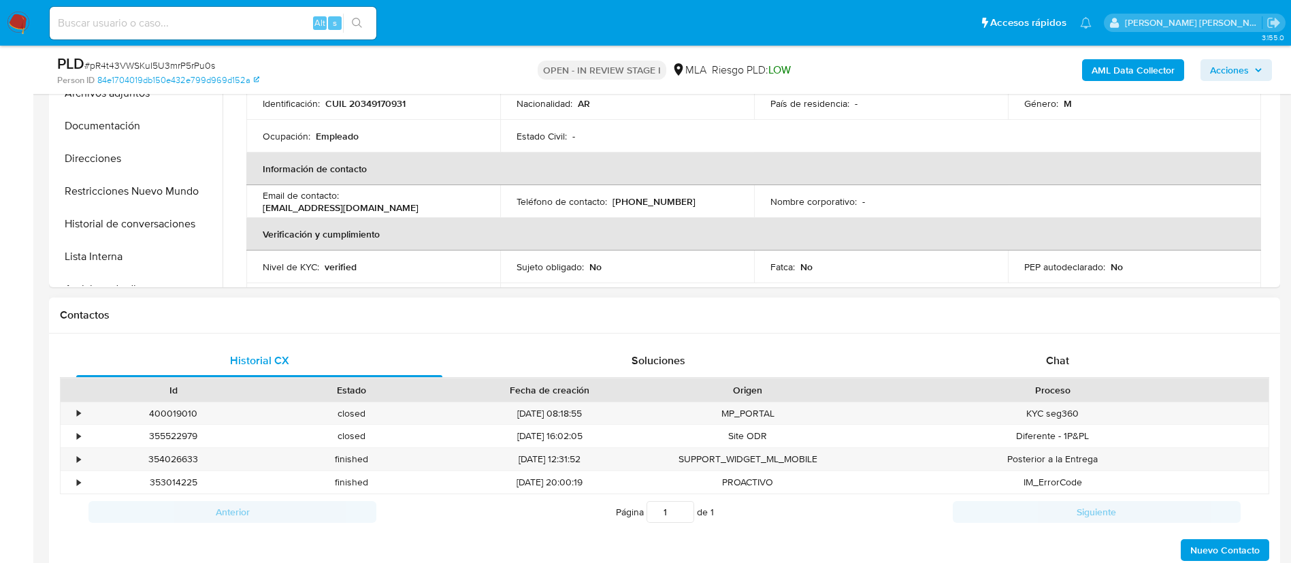
scroll to position [416, 0]
click at [1063, 375] on div "Chat" at bounding box center [1058, 359] width 366 height 33
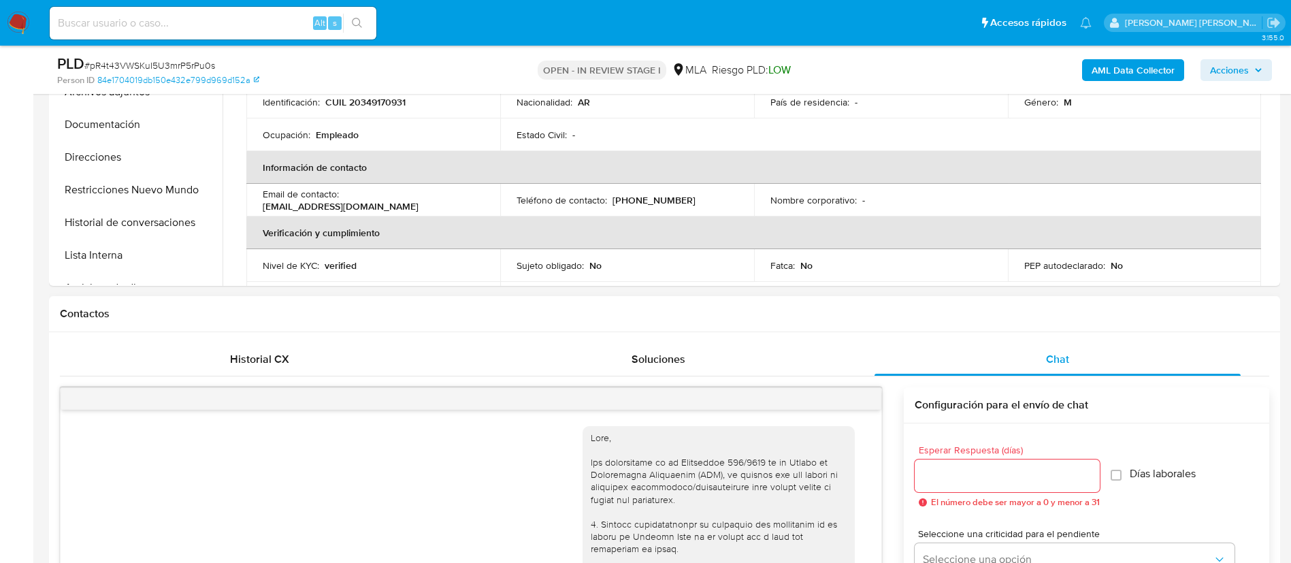
scroll to position [2048, 0]
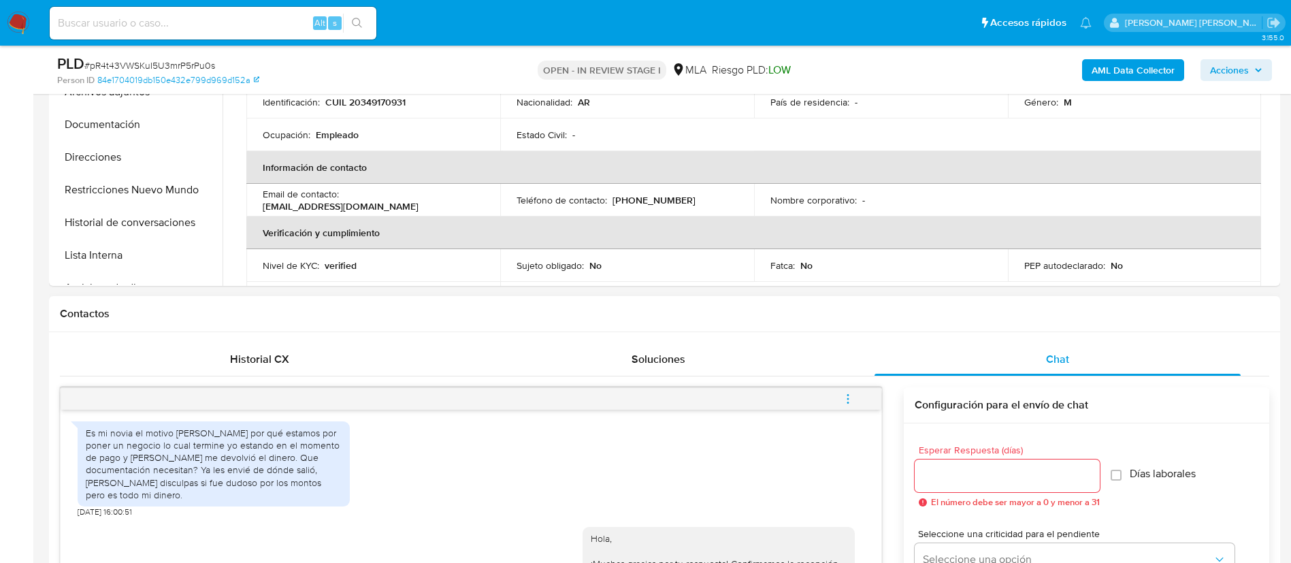
click at [852, 399] on icon "menu-action" at bounding box center [848, 399] width 12 height 12
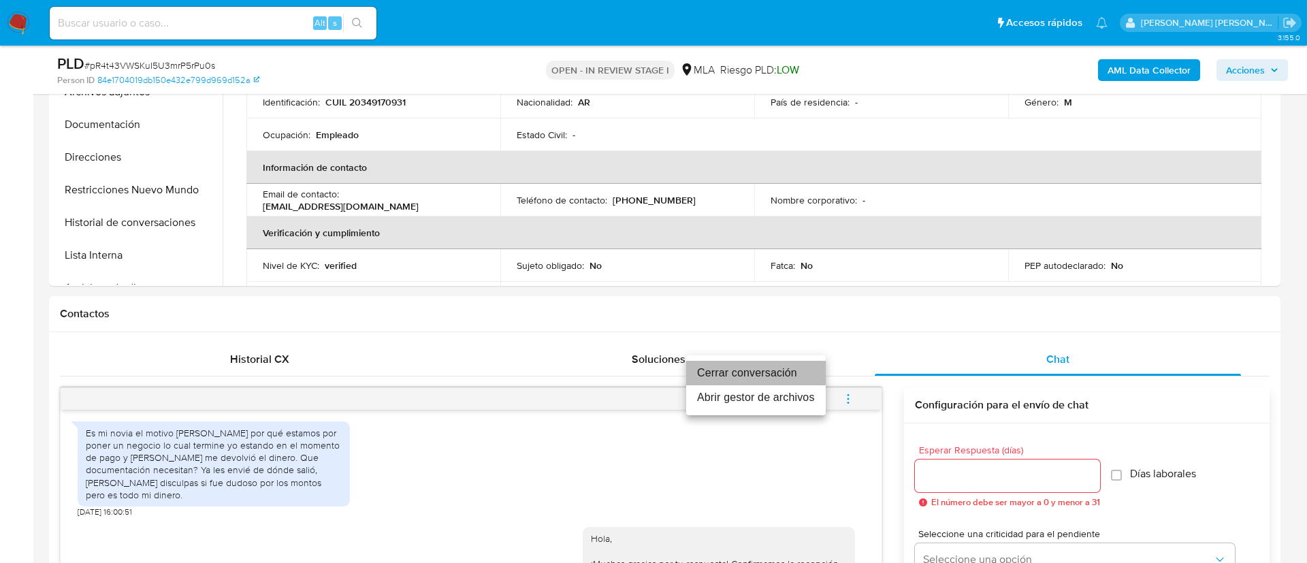
click at [749, 368] on li "Cerrar conversación" at bounding box center [756, 373] width 140 height 25
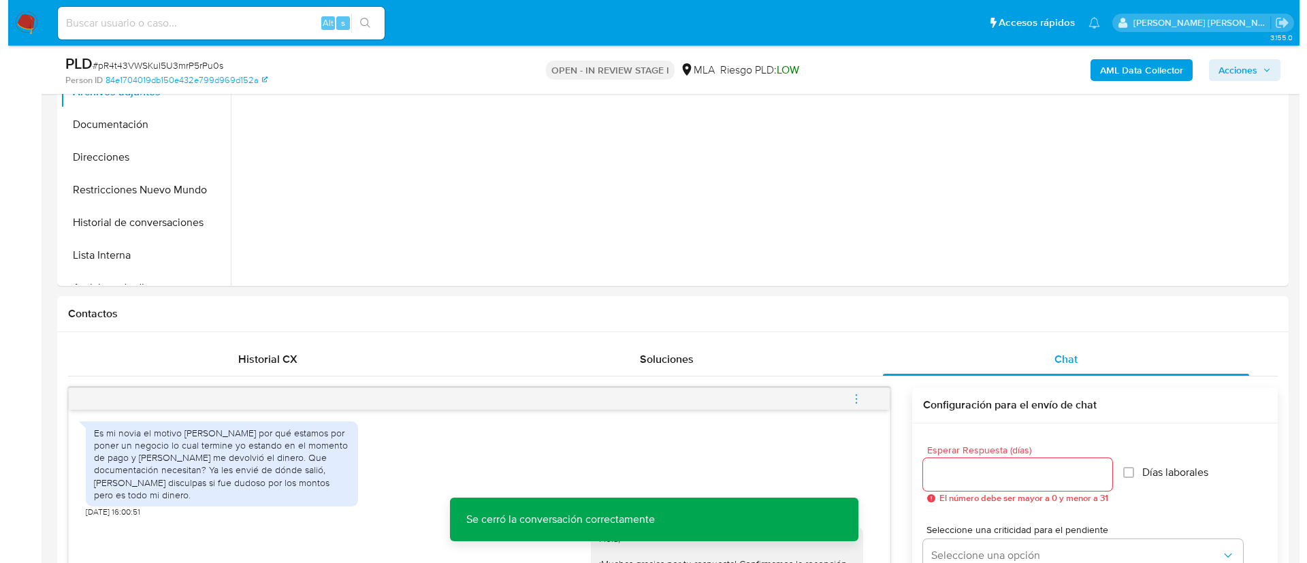
scroll to position [0, 0]
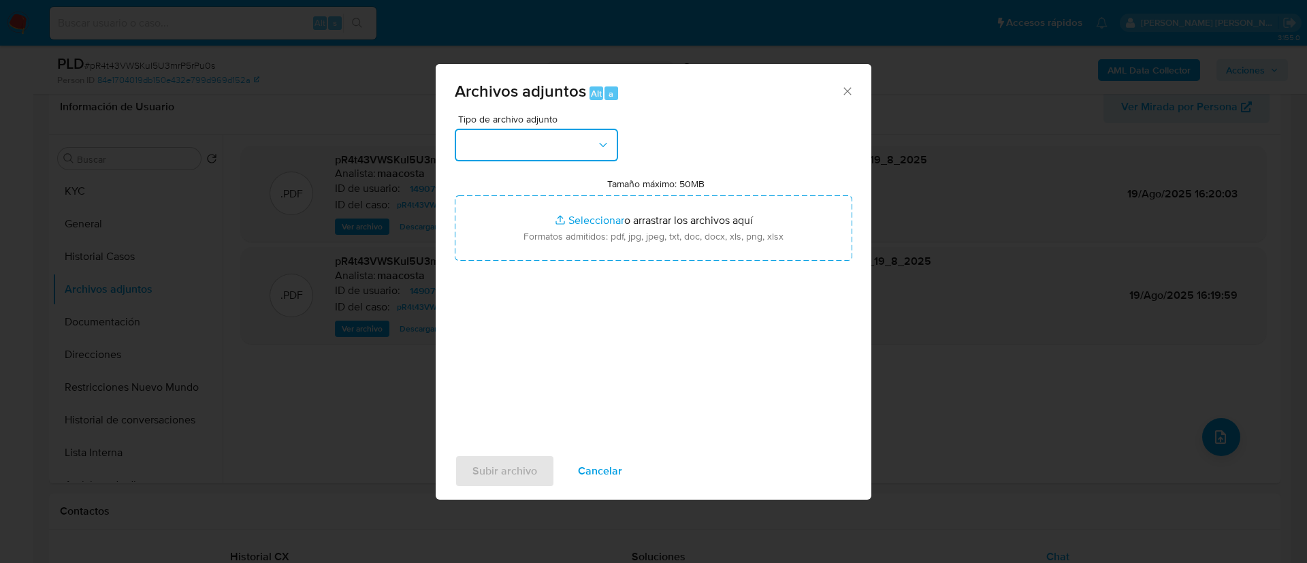
click at [562, 150] on button "button" at bounding box center [536, 145] width 163 height 33
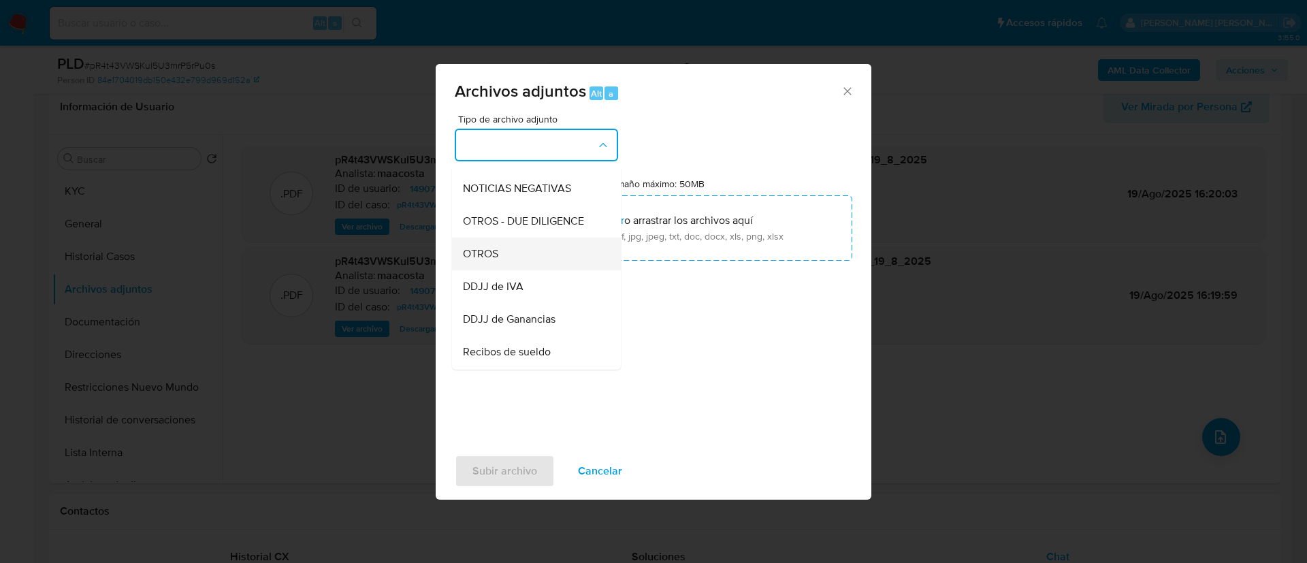
scroll to position [190, 0]
click at [511, 267] on div "OTROS" at bounding box center [532, 253] width 139 height 33
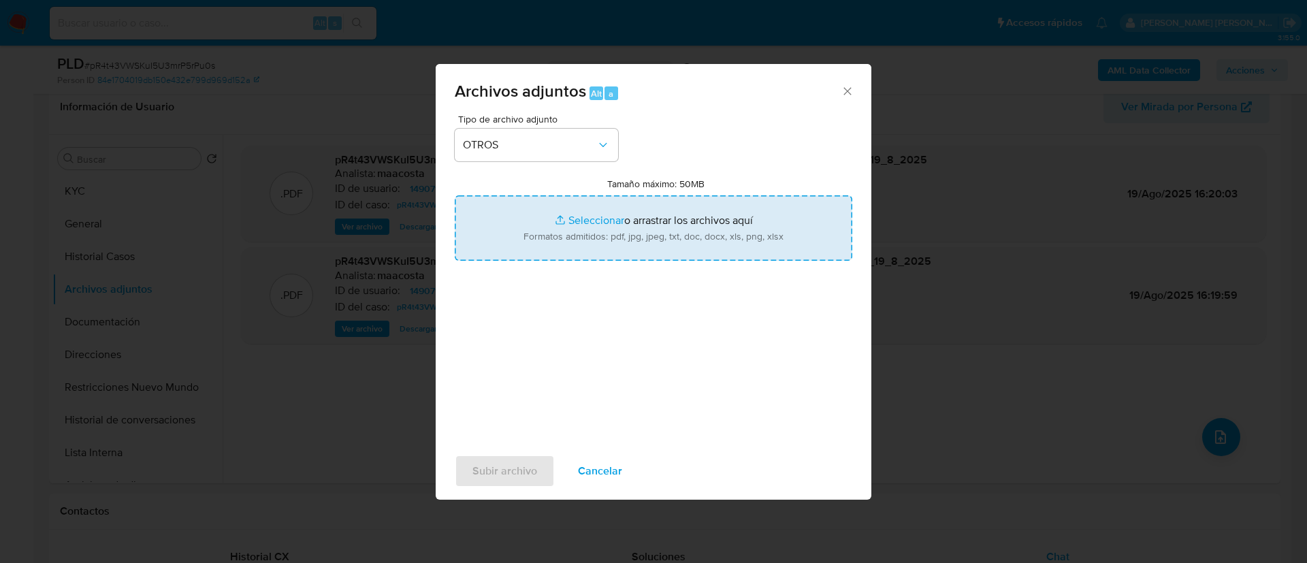
type input "C:\fakepath\Nathaniel Nicolas Amado- Movimientos.xlsx"
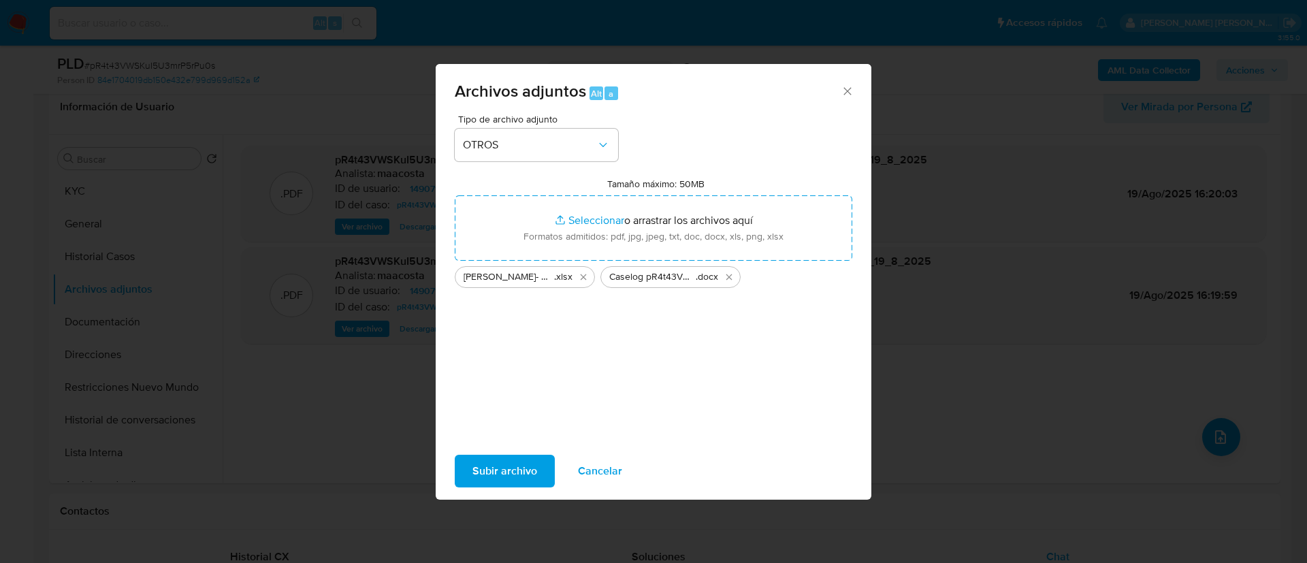
click at [502, 464] on span "Subir archivo" at bounding box center [504, 471] width 65 height 30
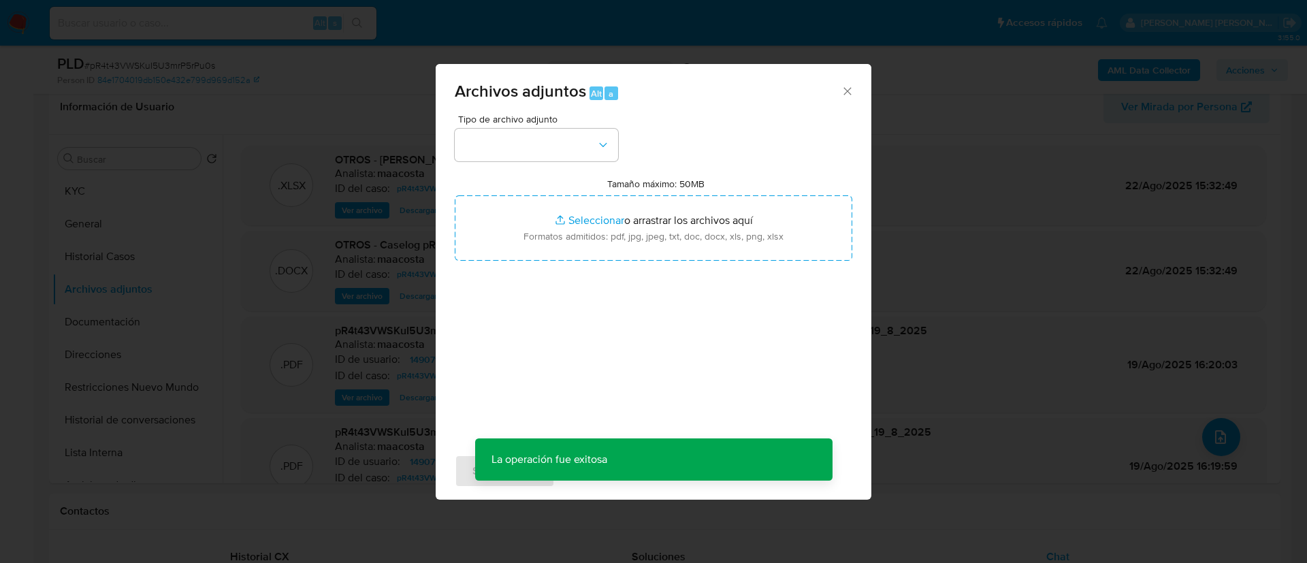
click at [571, 168] on div "Tipo de archivo adjunto Tamaño máximo: 50MB Seleccionar archivos Seleccionar o …" at bounding box center [654, 274] width 398 height 321
click at [562, 150] on button "button" at bounding box center [536, 145] width 163 height 33
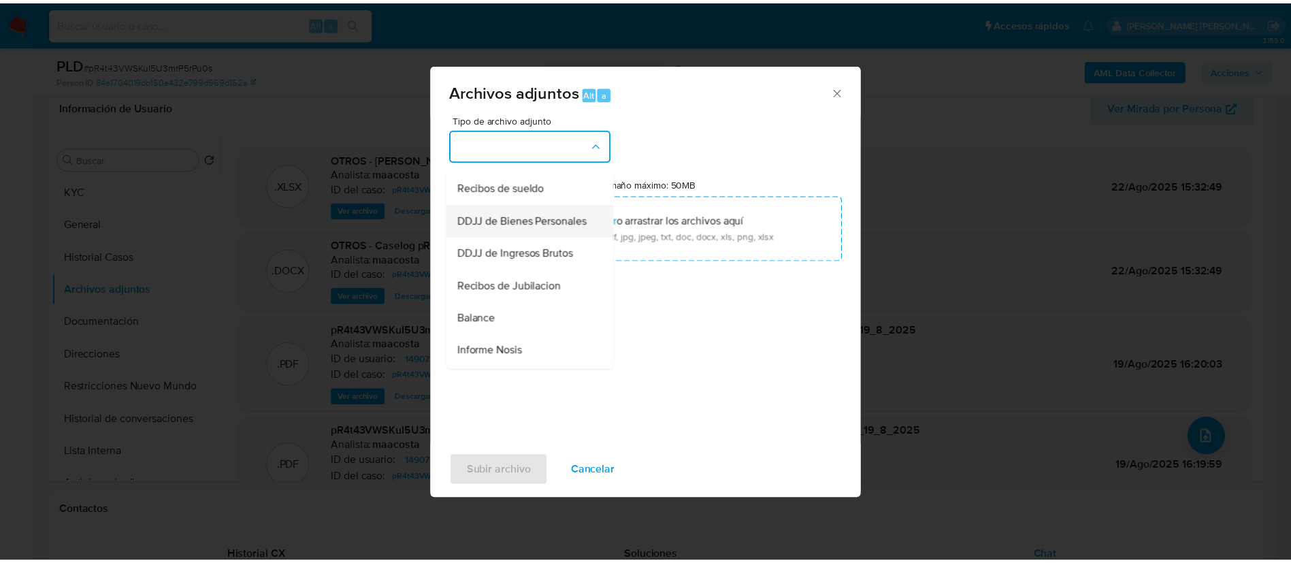
scroll to position [355, 0]
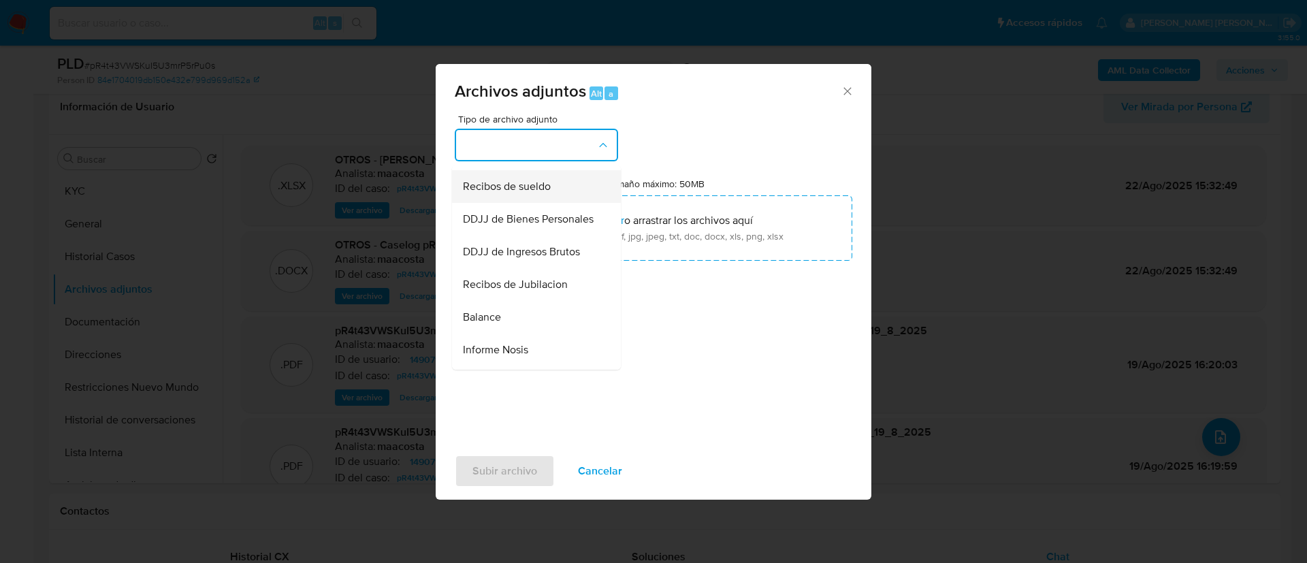
click at [502, 193] on span "Recibos de sueldo" at bounding box center [507, 187] width 88 height 14
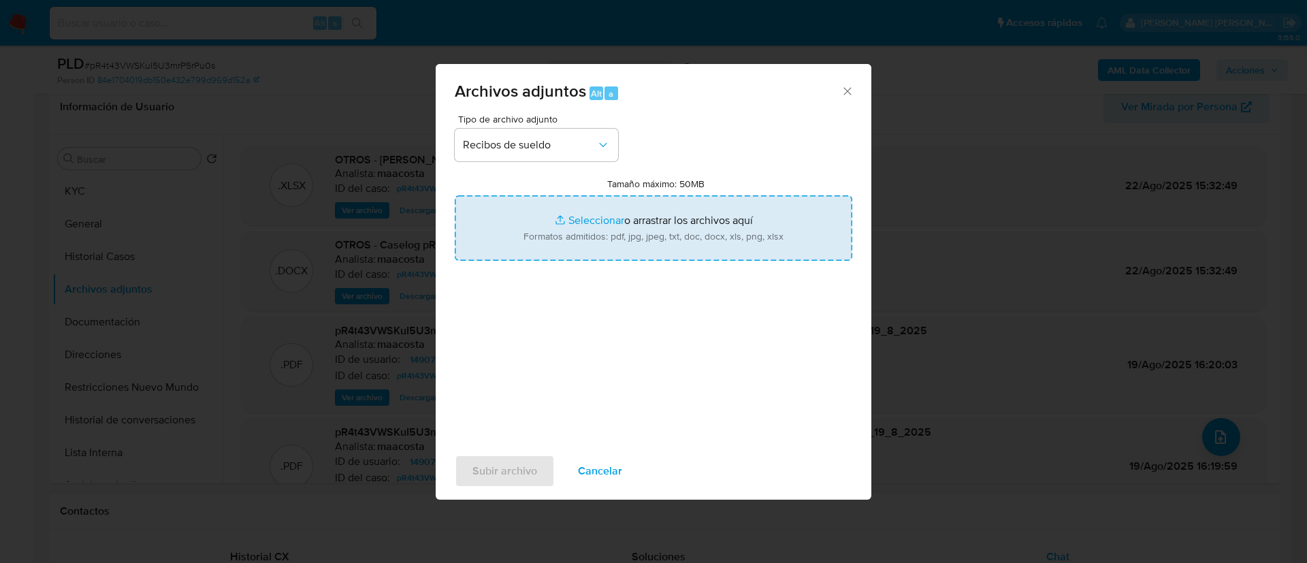
type input "C:\fakepath\Liquidación final.jpeg"
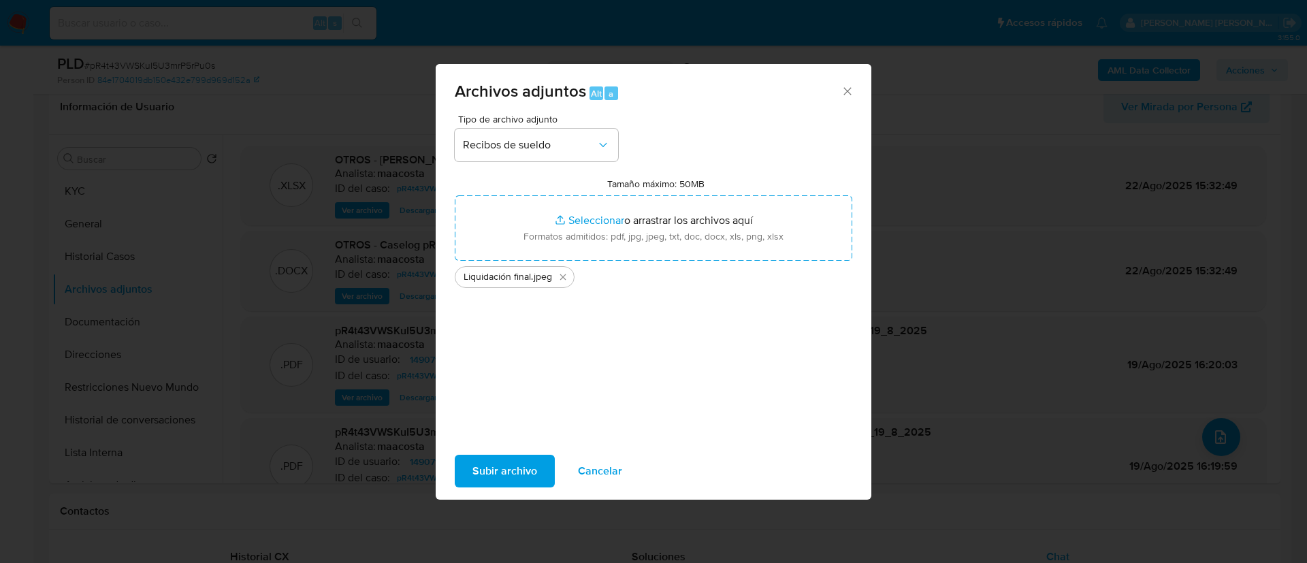
click at [521, 469] on span "Subir archivo" at bounding box center [504, 471] width 65 height 30
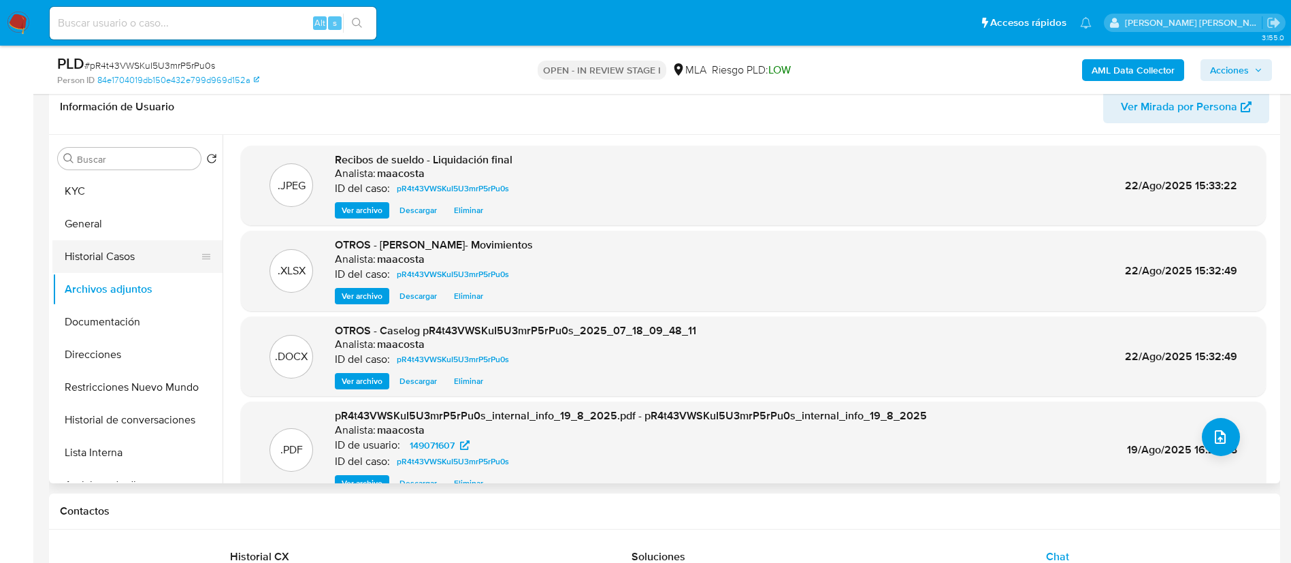
click at [155, 265] on button "Historial Casos" at bounding box center [131, 256] width 159 height 33
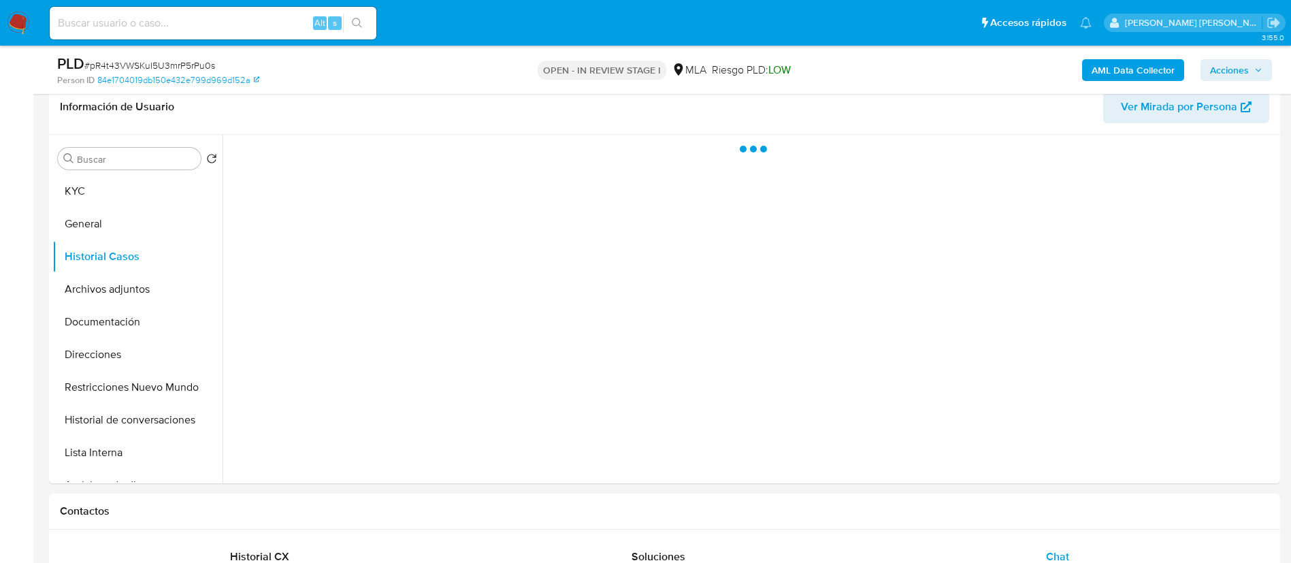
click at [1246, 80] on span "Acciones" at bounding box center [1229, 70] width 39 height 22
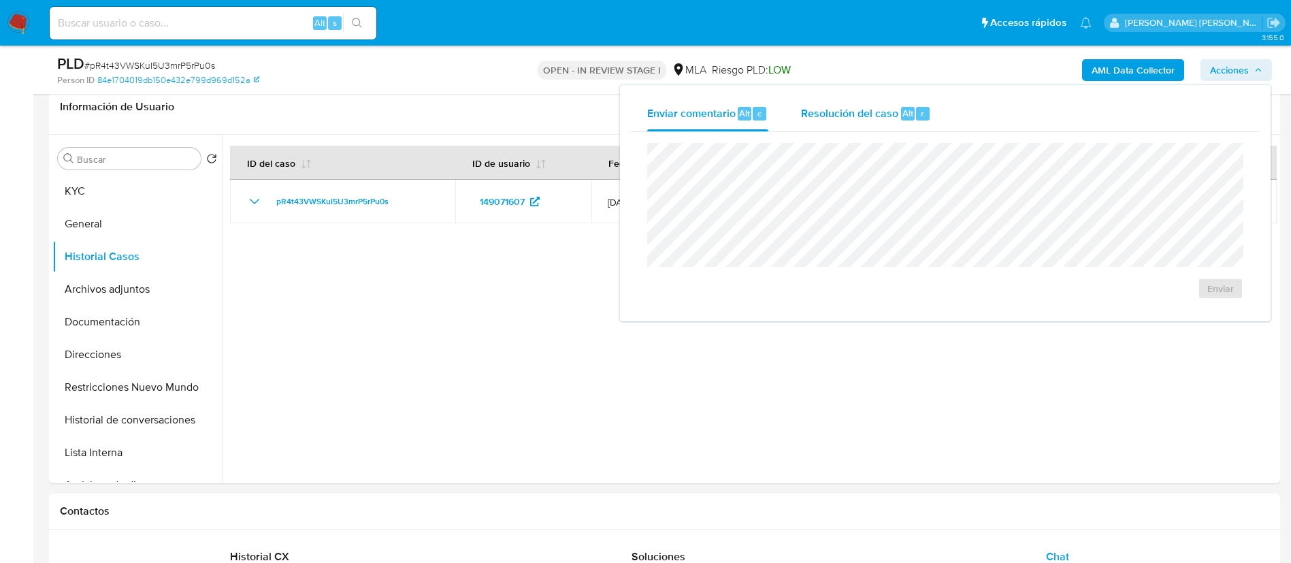
click at [901, 117] on div "Alt" at bounding box center [908, 114] width 14 height 14
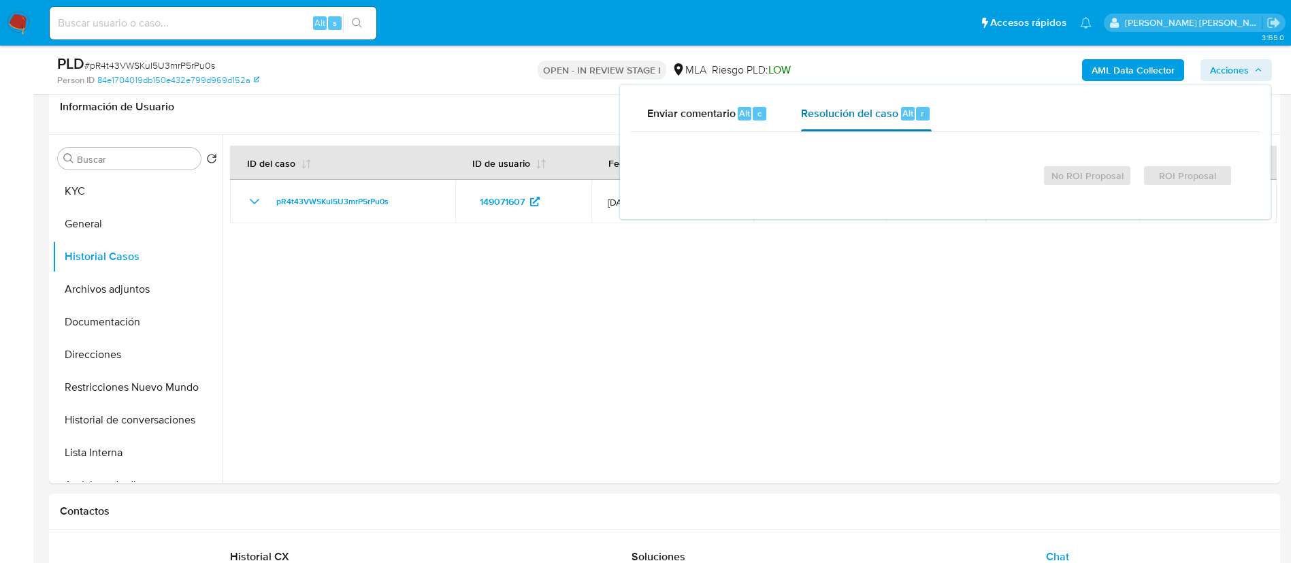
scroll to position [170, 0]
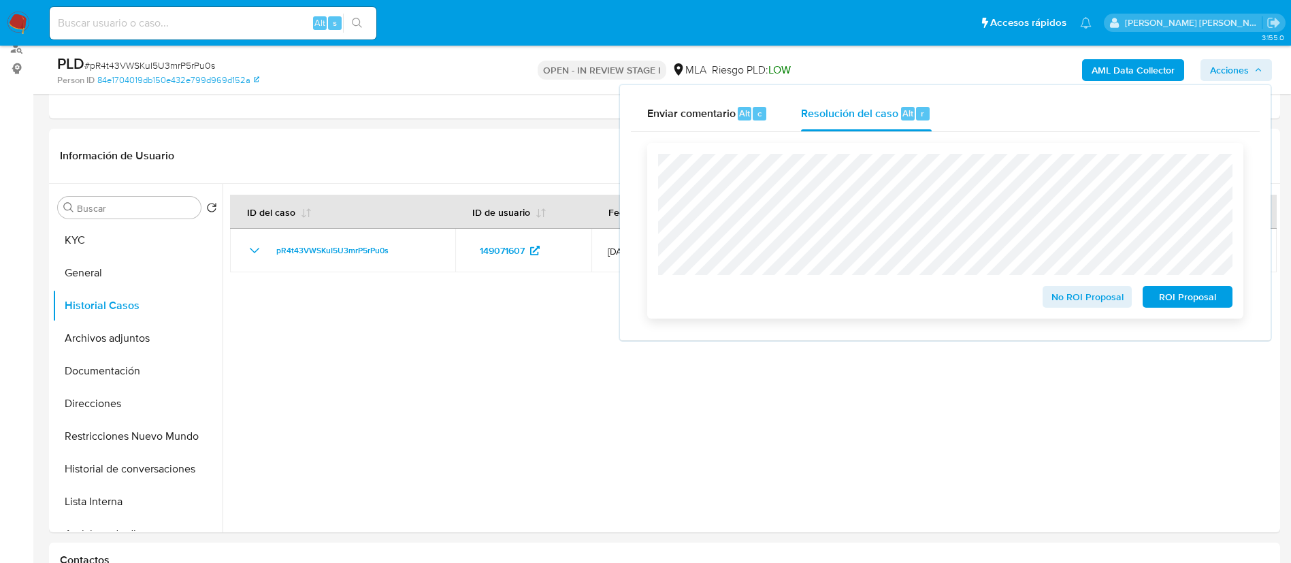
click at [1085, 302] on span "No ROI Proposal" at bounding box center [1088, 296] width 71 height 19
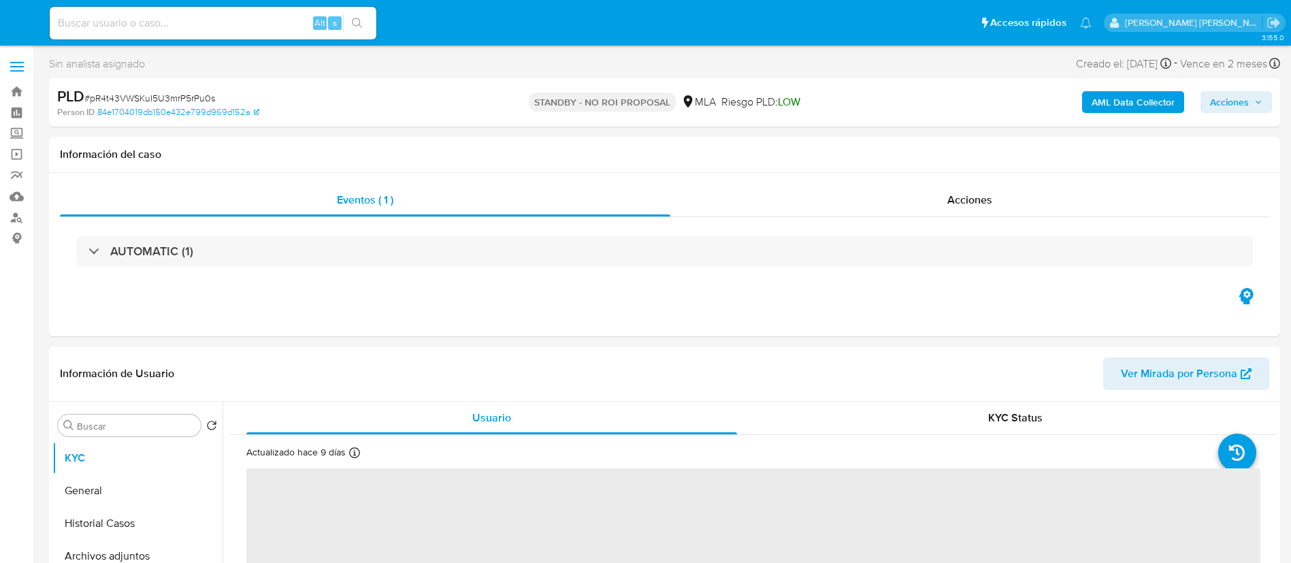
select select "10"
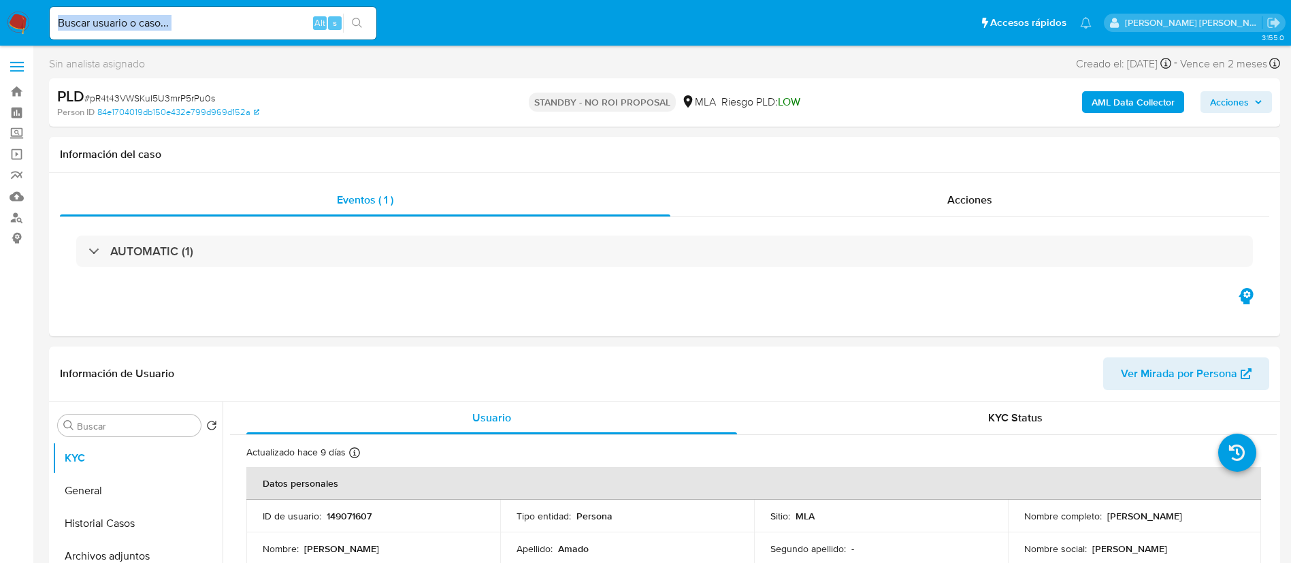
drag, startPoint x: 221, startPoint y: 33, endPoint x: 202, endPoint y: 27, distance: 20.0
click at [202, 27] on div "Alt s" at bounding box center [213, 23] width 327 height 33
click at [202, 27] on input at bounding box center [213, 23] width 327 height 18
paste input "V23UYD8h64euEaoTcWD1C7Au"
type input "V23UYD8h64euEaoTcWD1C7Au"
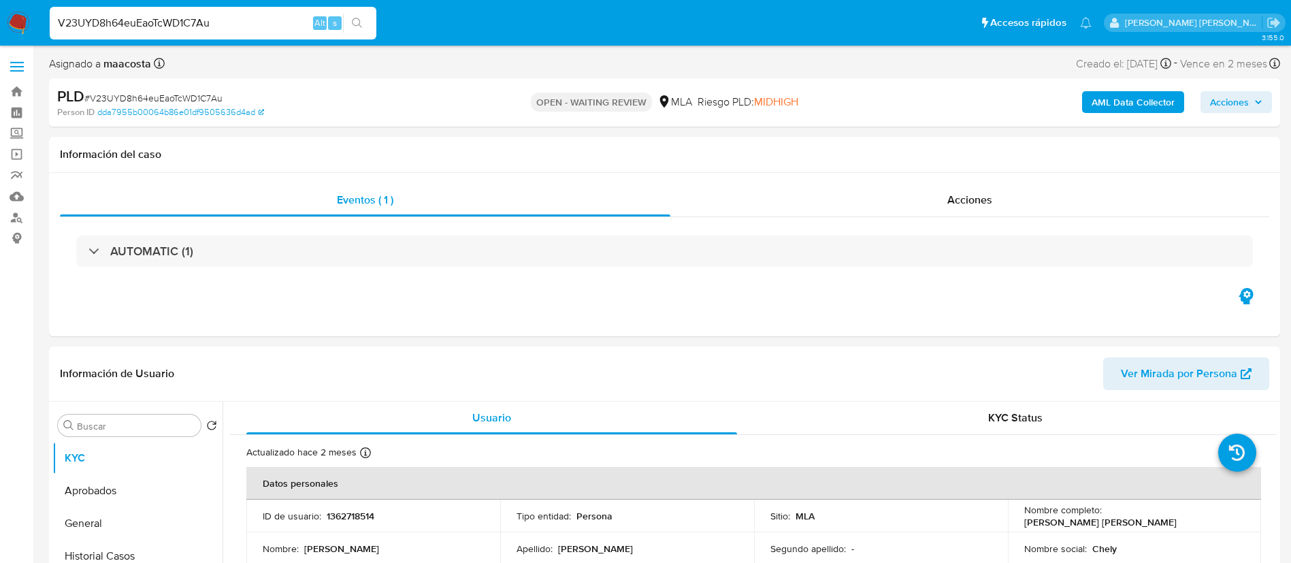
select select "10"
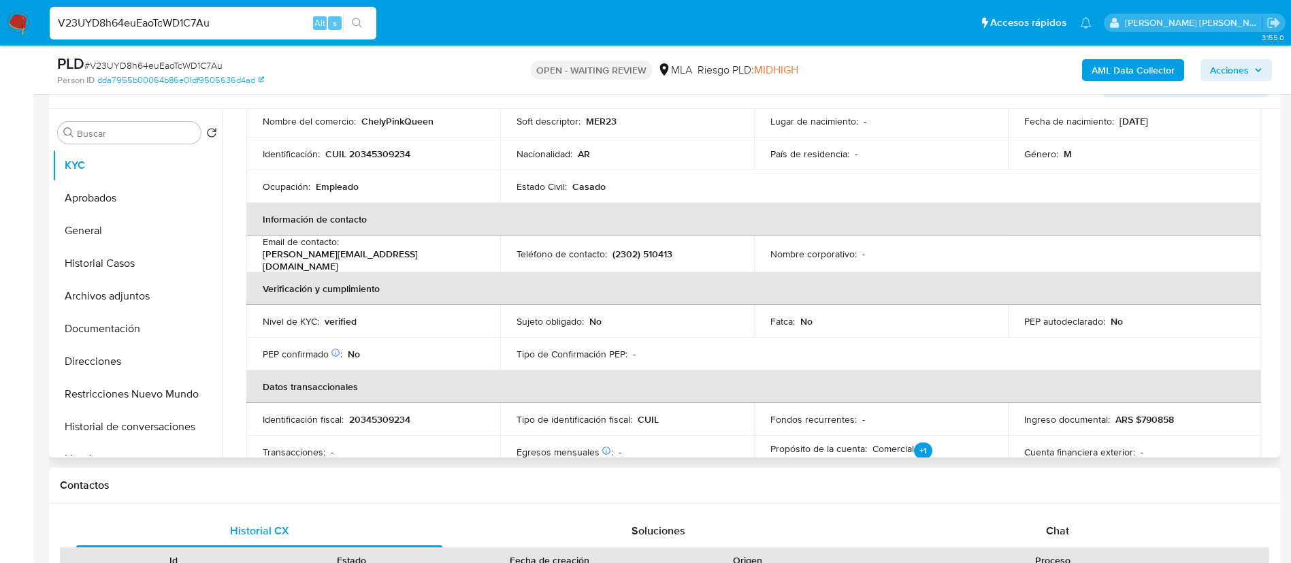
scroll to position [167, 0]
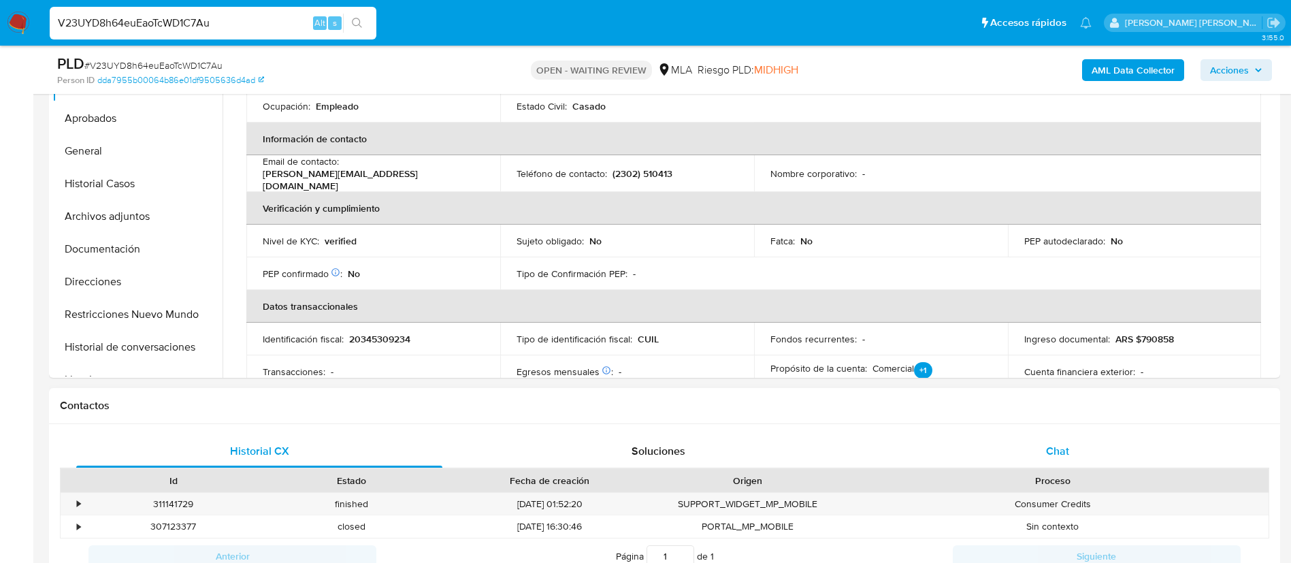
click at [1068, 458] on span "Chat" at bounding box center [1057, 451] width 23 height 16
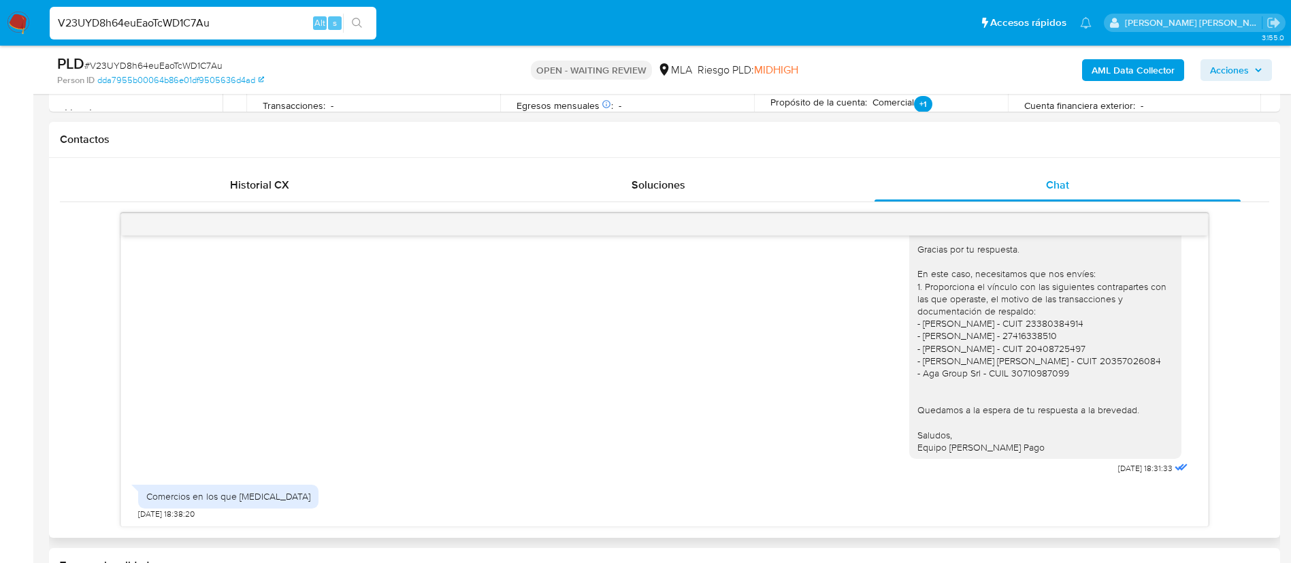
scroll to position [884, 0]
drag, startPoint x: 1083, startPoint y: 472, endPoint x: 1127, endPoint y: 470, distance: 43.6
click at [1127, 470] on div "Buenas tardes, [PERSON_NAME]. Gracias por tu respuesta. En este caso, necesitam…" at bounding box center [1051, 341] width 282 height 275
copy span "[DATE]"
click at [236, 500] on div "Comercios en los que [MEDICAL_DATA]" at bounding box center [228, 496] width 164 height 12
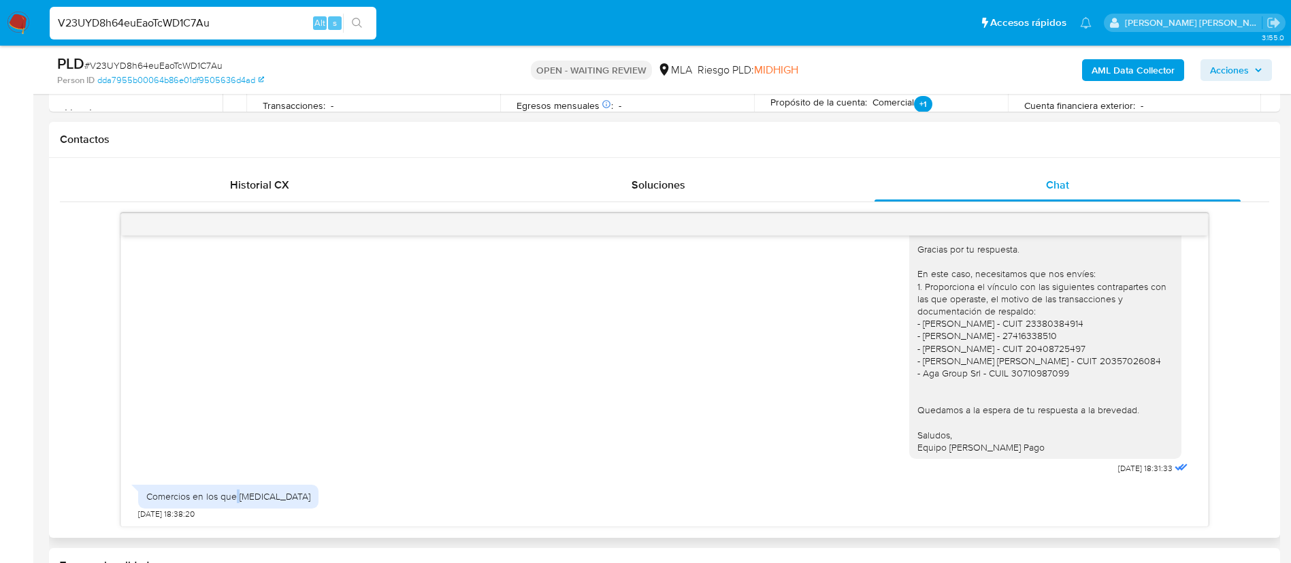
click at [236, 500] on div "Comercios en los que [MEDICAL_DATA]" at bounding box center [228, 496] width 164 height 12
copy div "Comercios en los que [MEDICAL_DATA]"
